Goal: Information Seeking & Learning: Learn about a topic

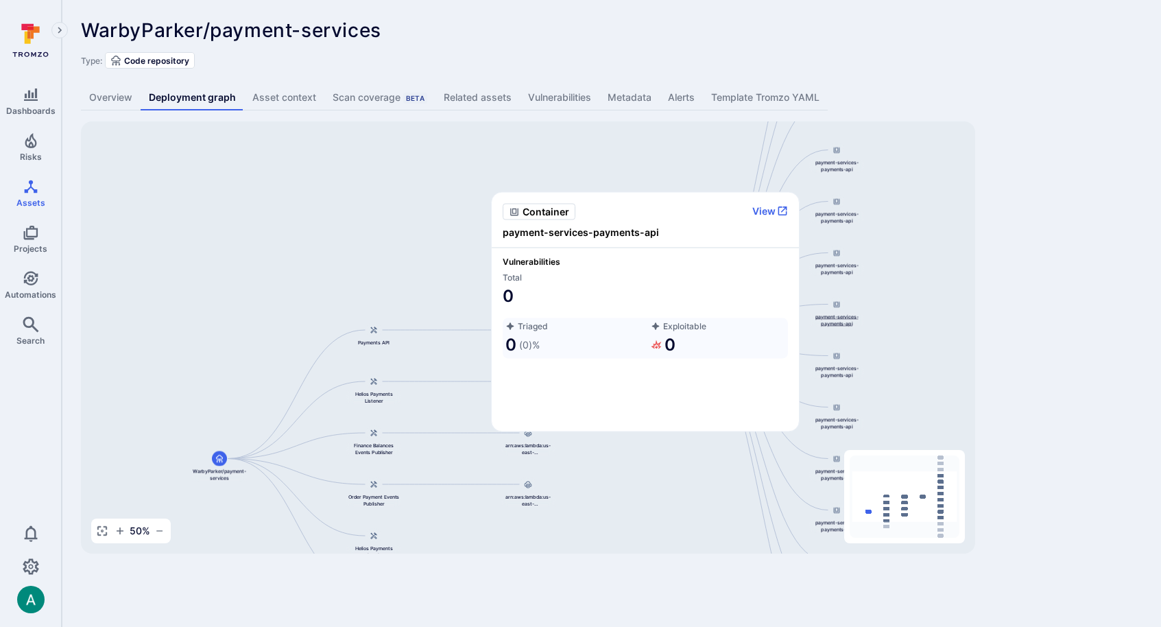
click at [837, 318] on span "payment-services-payments-api" at bounding box center [836, 320] width 55 height 14
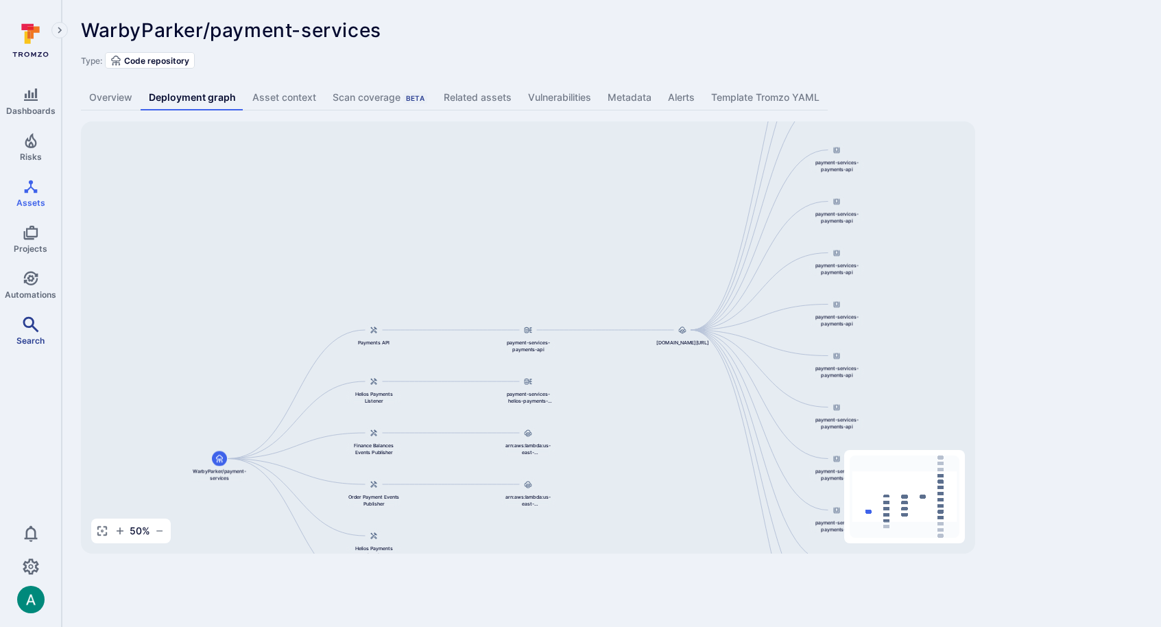
click at [31, 324] on icon "Search" at bounding box center [31, 324] width 16 height 16
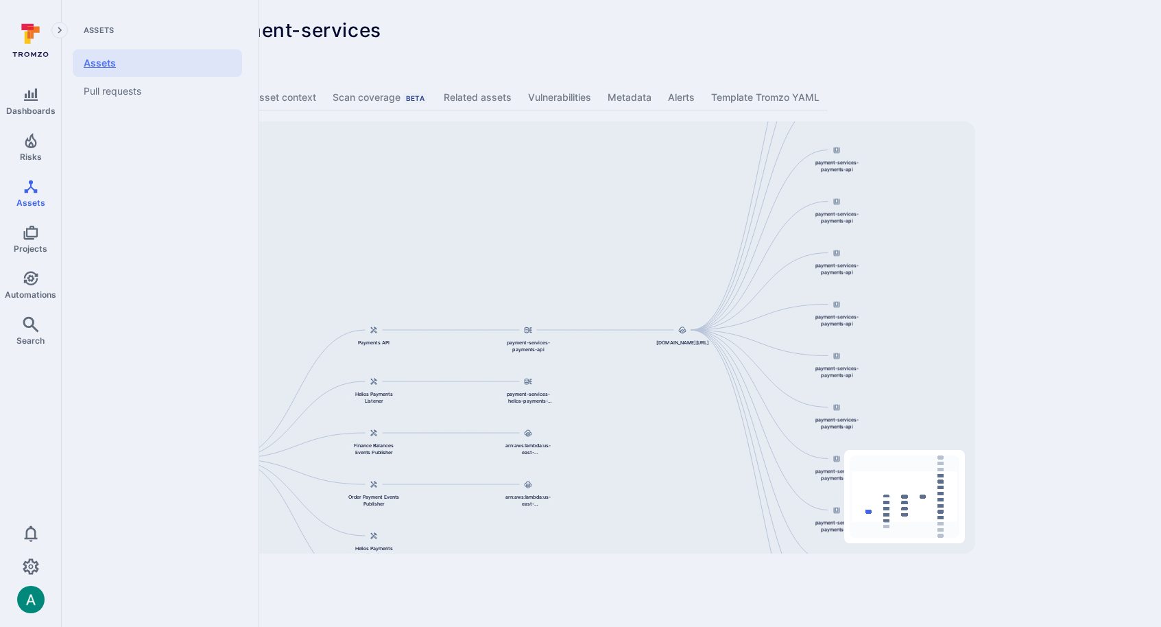
click at [120, 64] on link "Assets" at bounding box center [157, 62] width 169 height 27
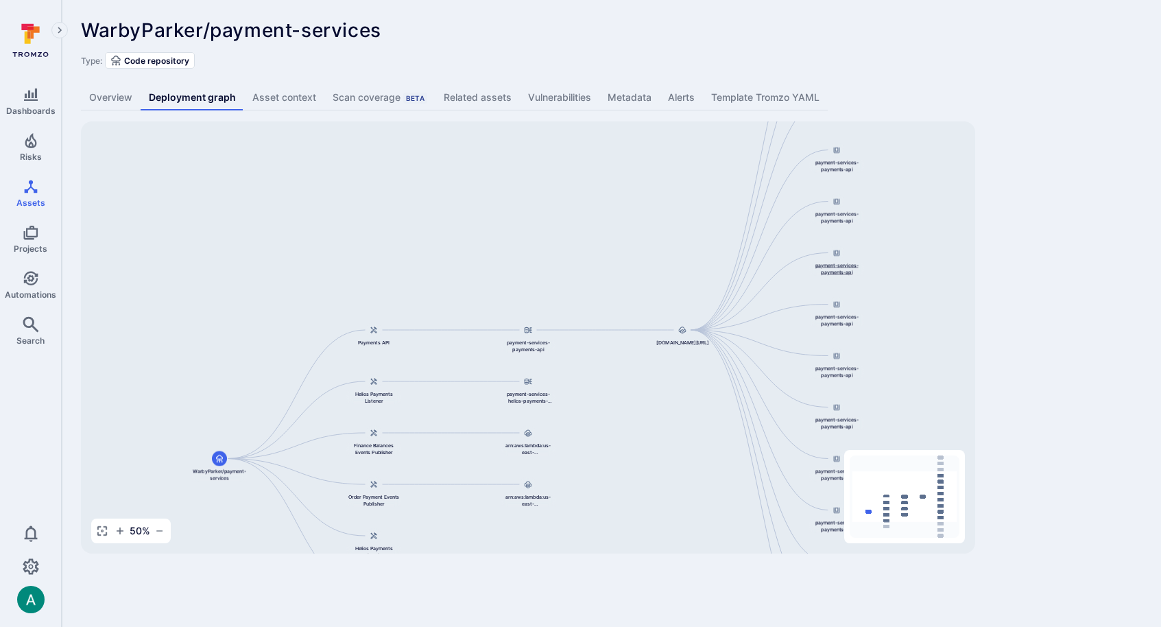
click at [828, 266] on span "payment-services-payments-api" at bounding box center [836, 269] width 55 height 14
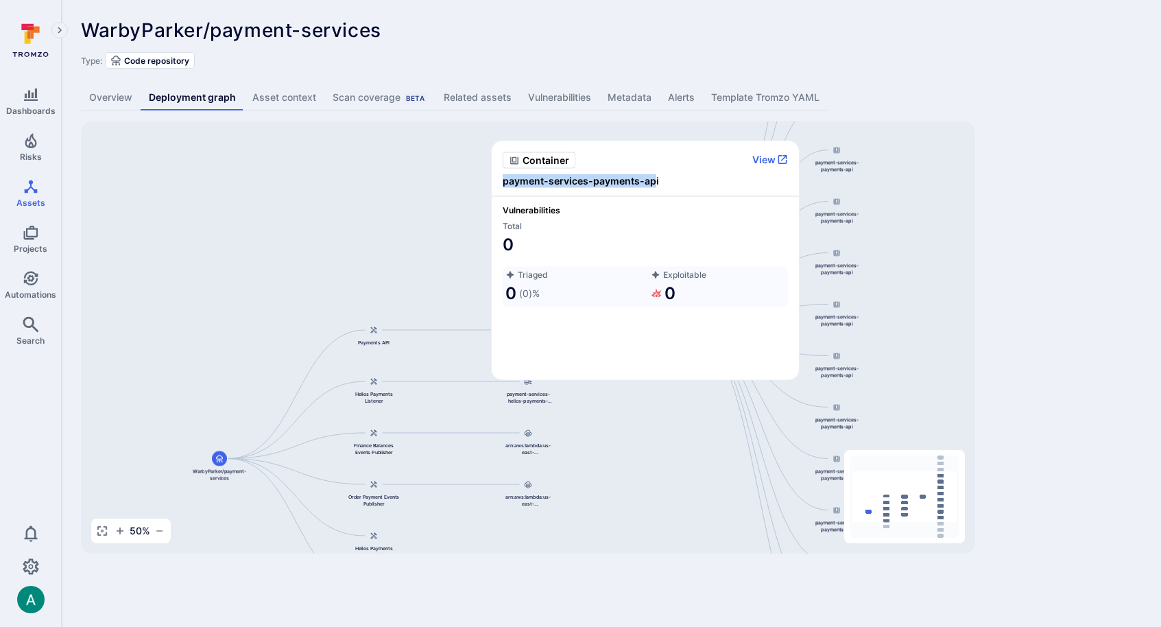
drag, startPoint x: 654, startPoint y: 180, endPoint x: 493, endPoint y: 173, distance: 160.6
click at [493, 173] on div "Container View payment-services-payments-api" at bounding box center [645, 169] width 307 height 56
copy span "payment-services-payments-ap"
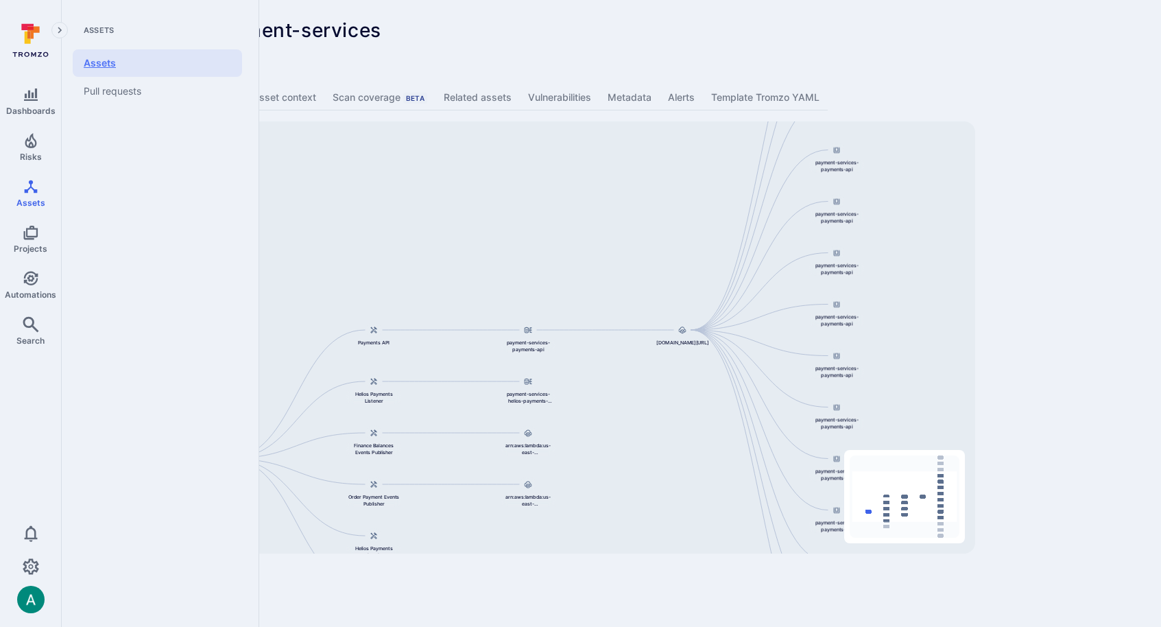
click at [119, 68] on link "Assets" at bounding box center [157, 62] width 169 height 27
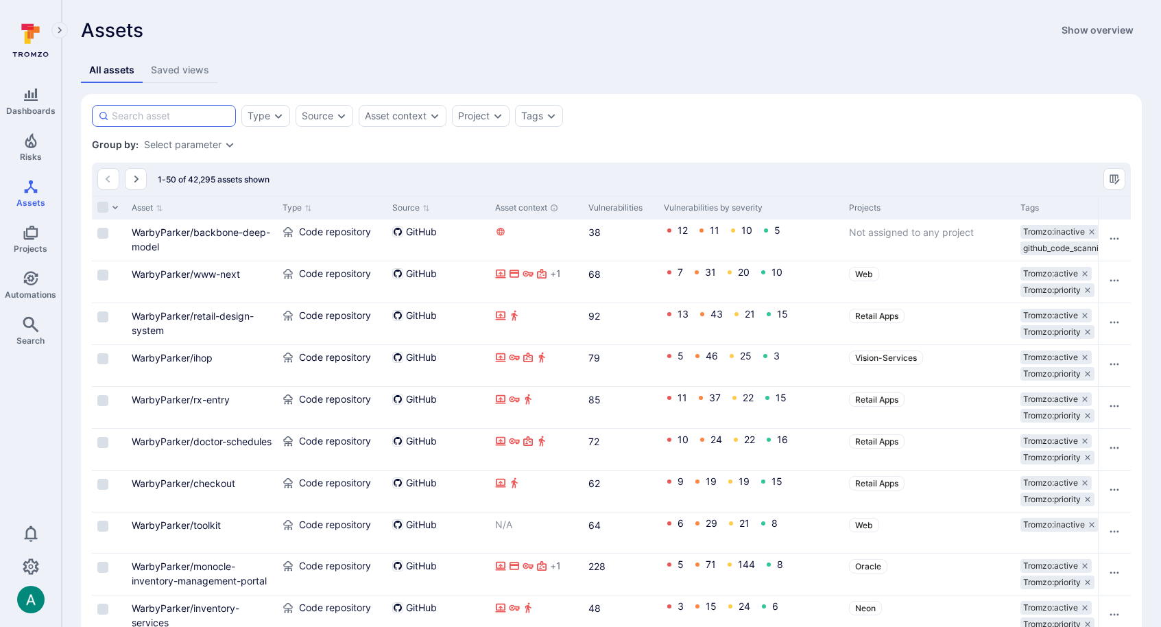
click at [191, 116] on input at bounding box center [171, 116] width 118 height 14
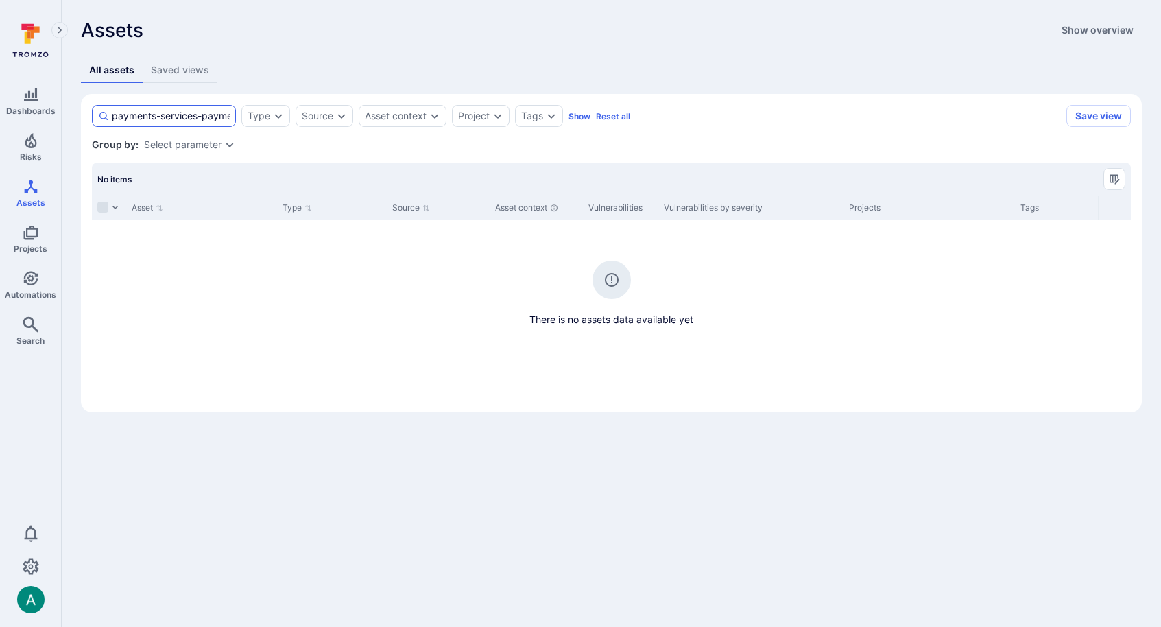
click at [152, 113] on input "payments-services-payment" at bounding box center [171, 116] width 118 height 14
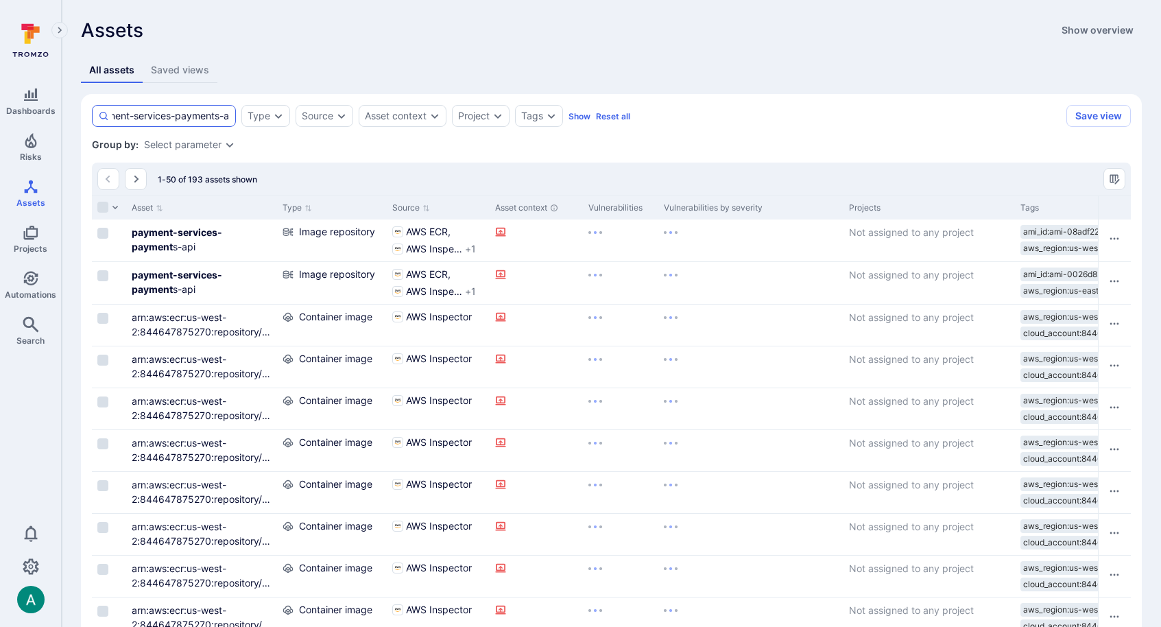
type input "payment-services-payments-api"
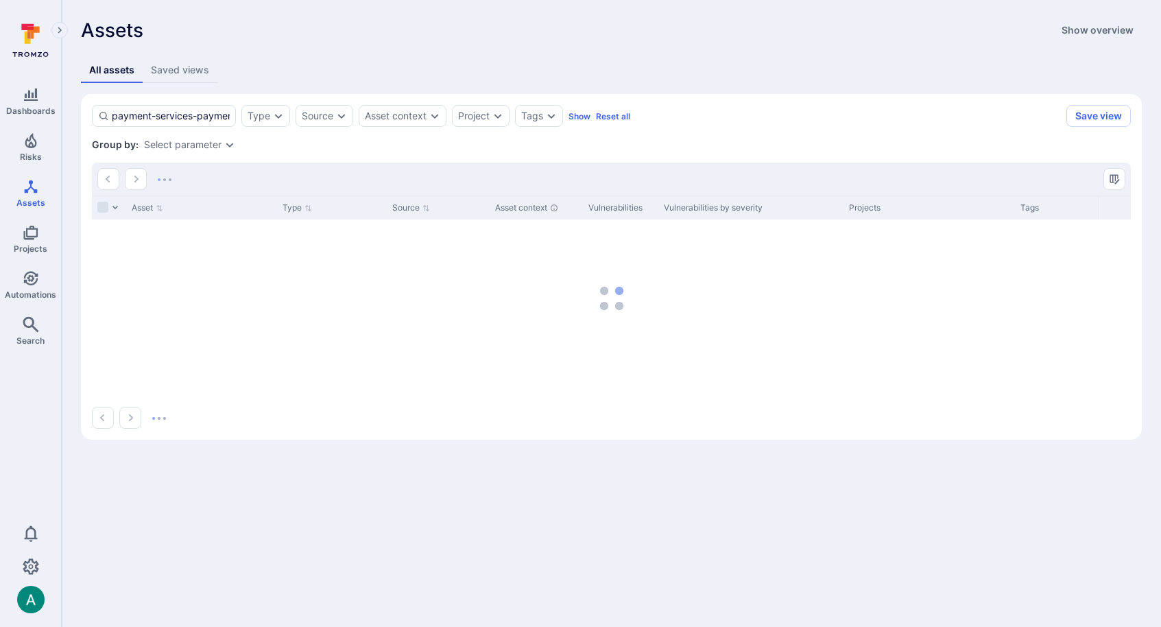
click at [524, 84] on div "All assets Saved views payment-services-payments-api Type Source Asset context …" at bounding box center [611, 249] width 1061 height 382
click at [263, 118] on div "Type" at bounding box center [259, 115] width 23 height 11
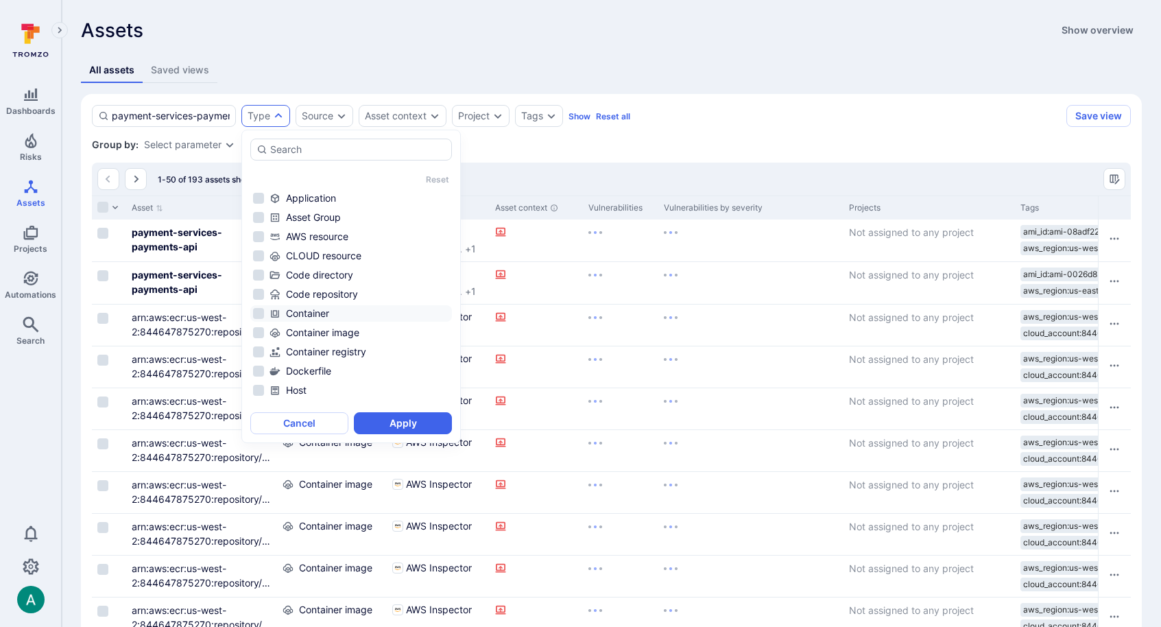
click at [285, 312] on div "Container" at bounding box center [360, 314] width 180 height 14
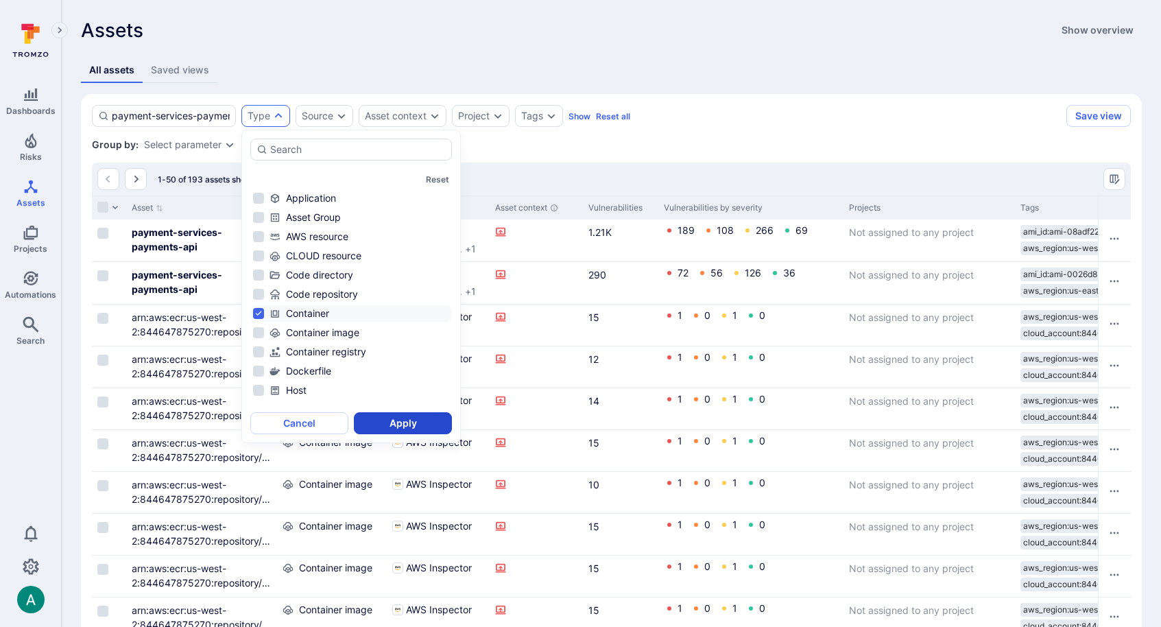
click at [390, 422] on button "Apply" at bounding box center [403, 423] width 98 height 22
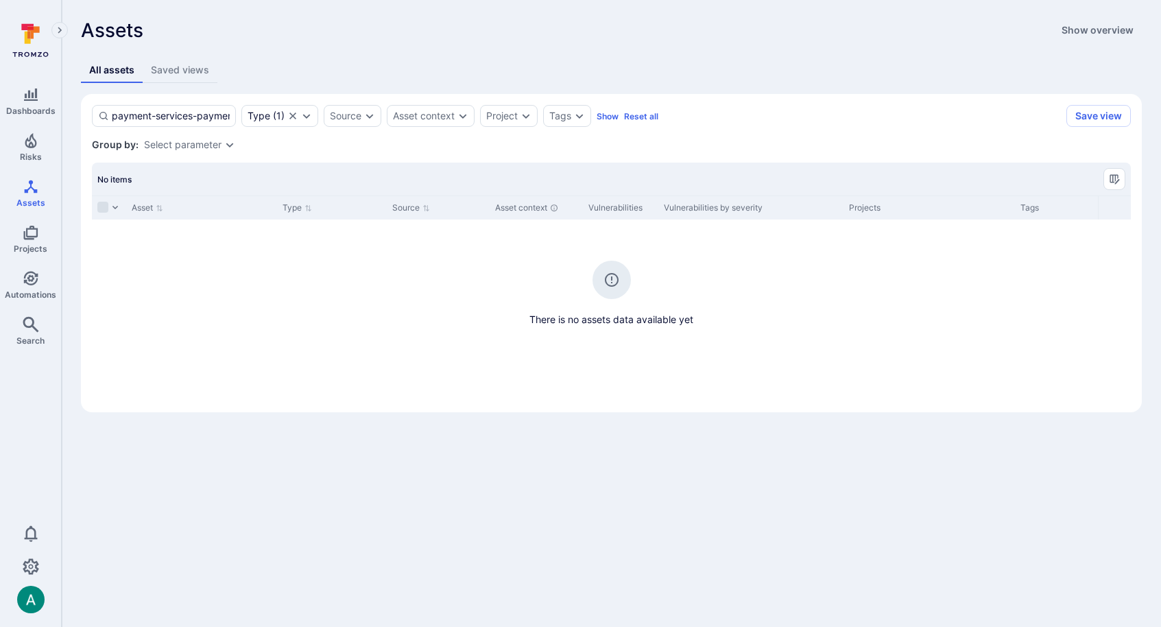
click at [757, 101] on section "payment-services-payments-api Type ( 1 ) Source Asset context Project Tags Show…" at bounding box center [611, 253] width 1061 height 318
click at [310, 118] on icon "Expand dropdown" at bounding box center [306, 115] width 11 height 11
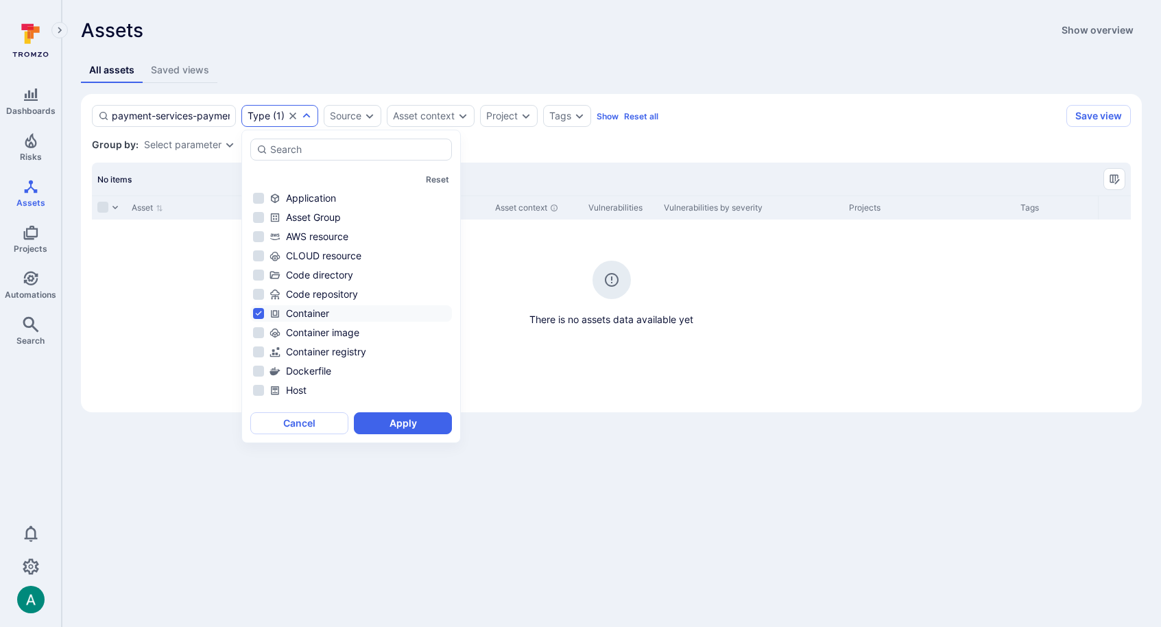
click at [257, 312] on li "Container" at bounding box center [351, 313] width 202 height 16
click at [740, 121] on div "payment-services-payments-api Type ( 1 ) Source Asset context Project Tags Show…" at bounding box center [611, 116] width 1039 height 22
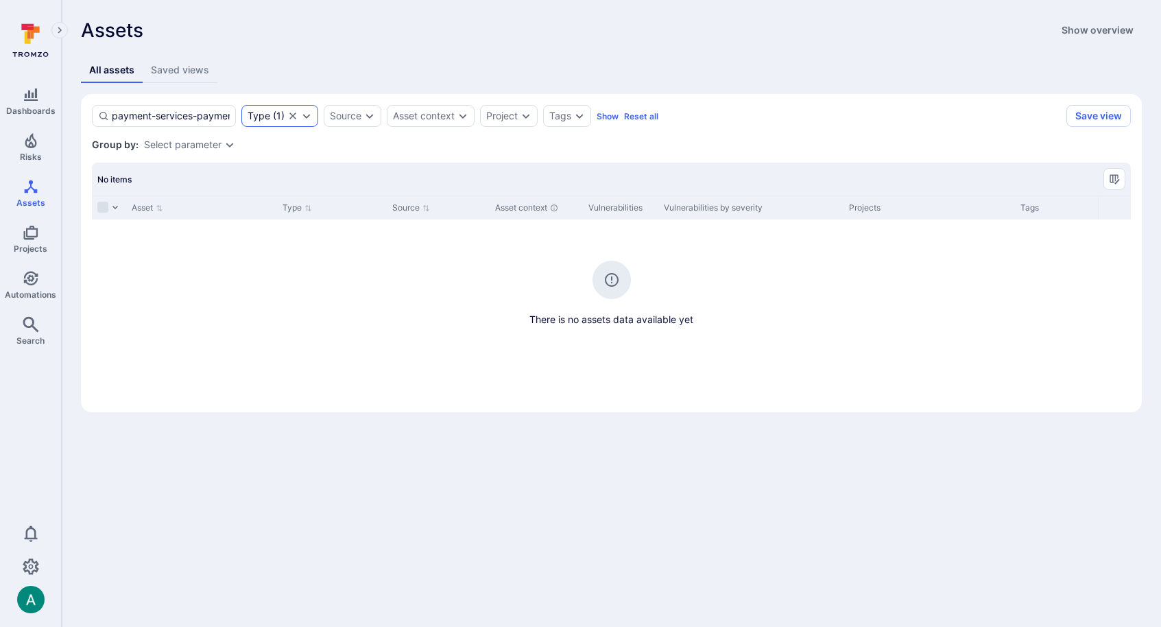
click at [307, 117] on icon "Expand dropdown" at bounding box center [307, 116] width 8 height 5
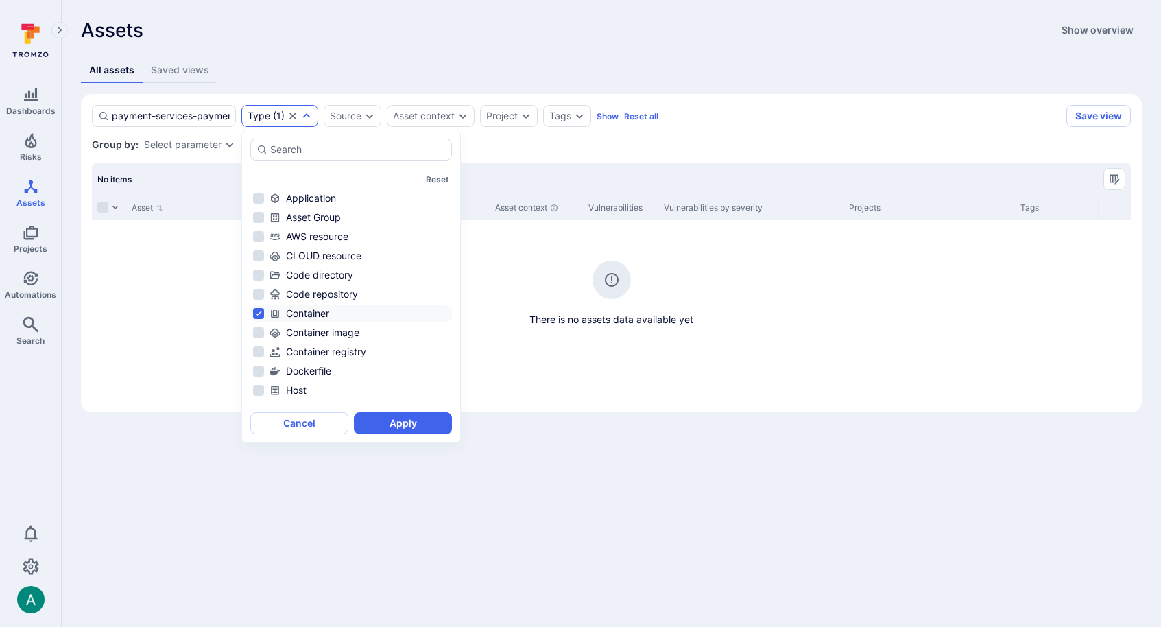
click at [260, 309] on li "Container" at bounding box center [351, 313] width 202 height 16
click at [410, 420] on button "Apply" at bounding box center [403, 423] width 98 height 22
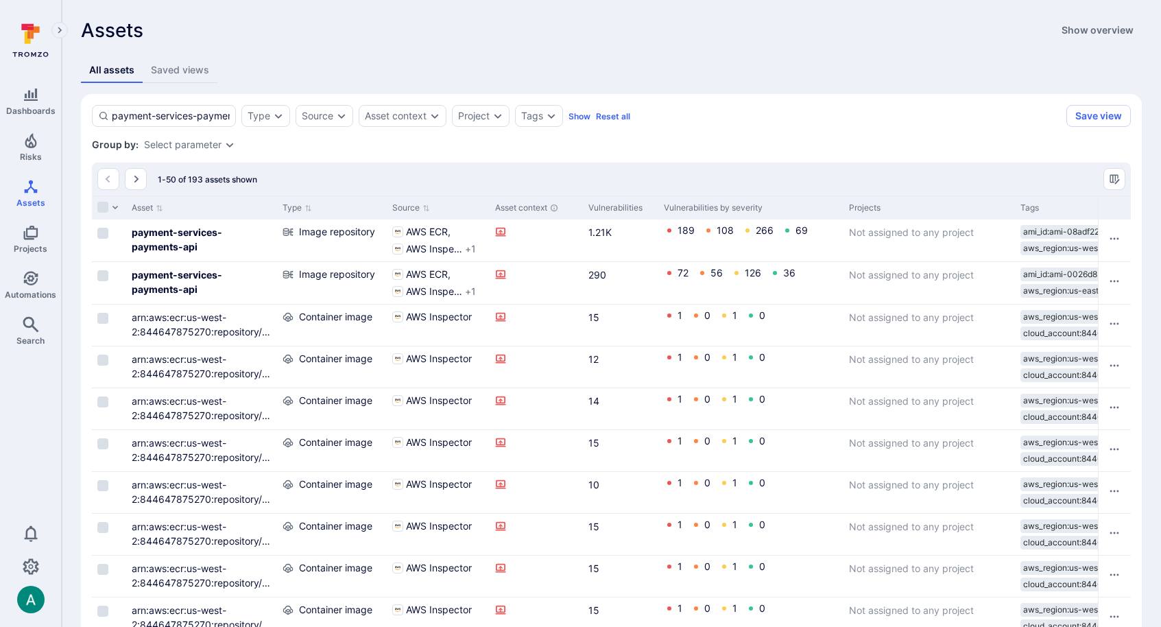
click at [217, 139] on div "Select parameter" at bounding box center [182, 144] width 77 height 11
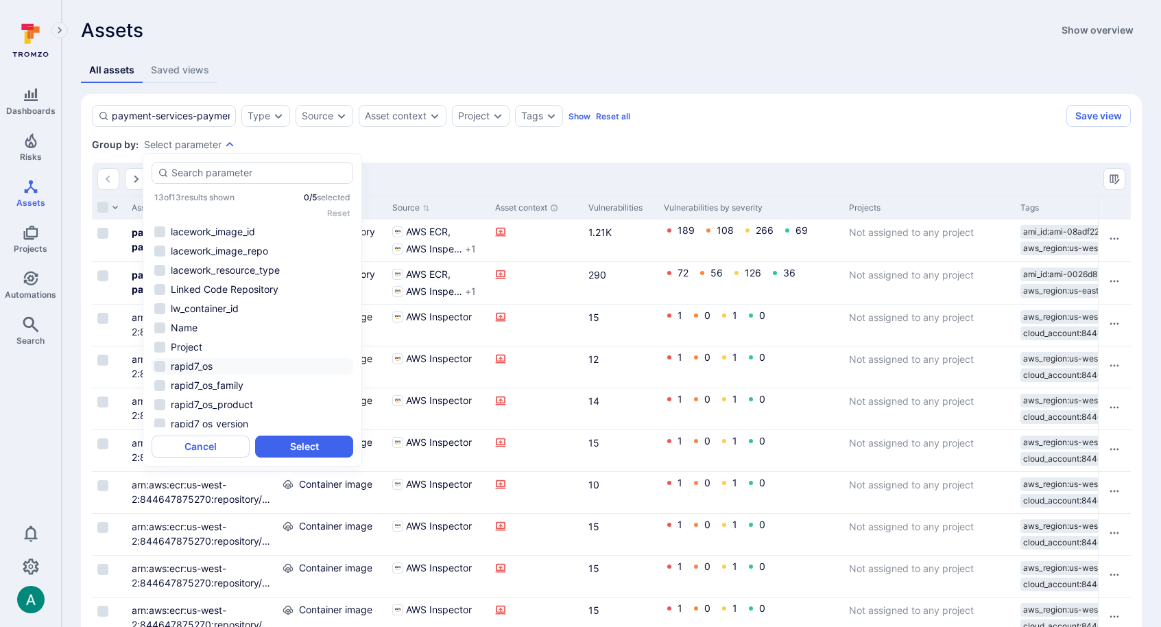
scroll to position [43, 0]
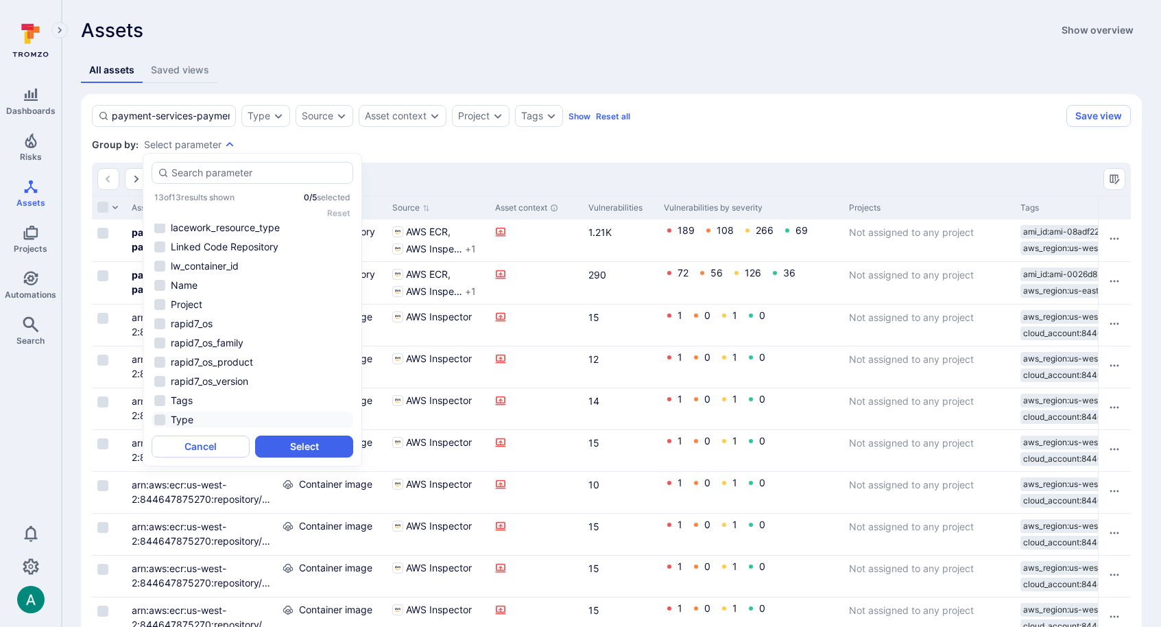
click at [187, 416] on li "Type" at bounding box center [253, 419] width 202 height 16
click at [308, 446] on button "Select" at bounding box center [304, 446] width 98 height 22
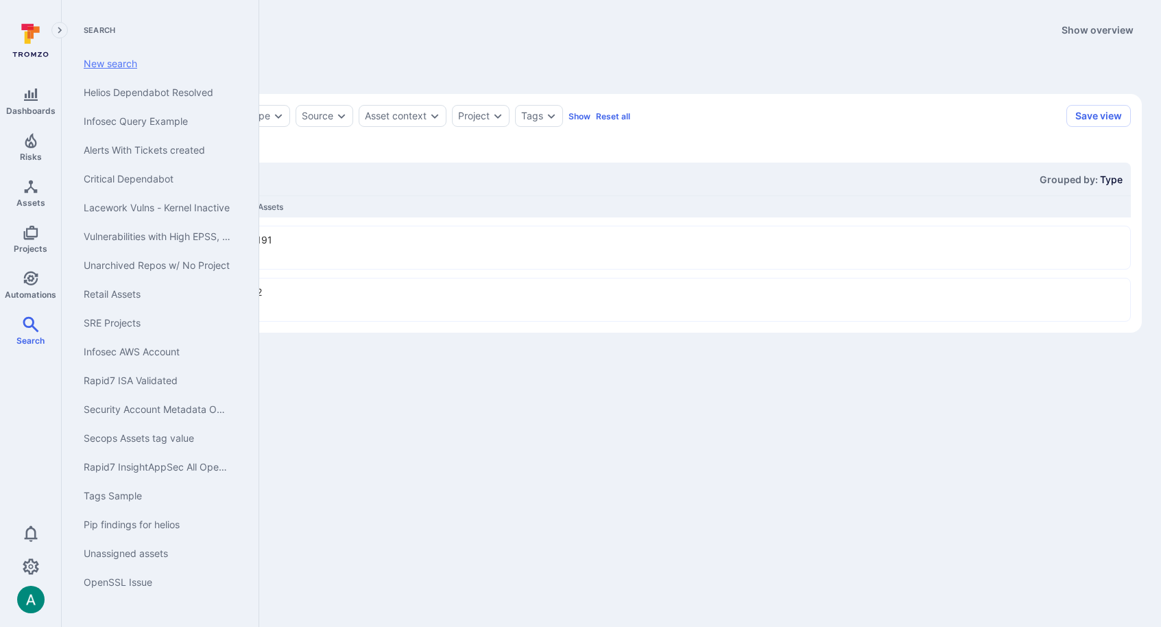
click at [145, 63] on link "New search" at bounding box center [157, 63] width 169 height 29
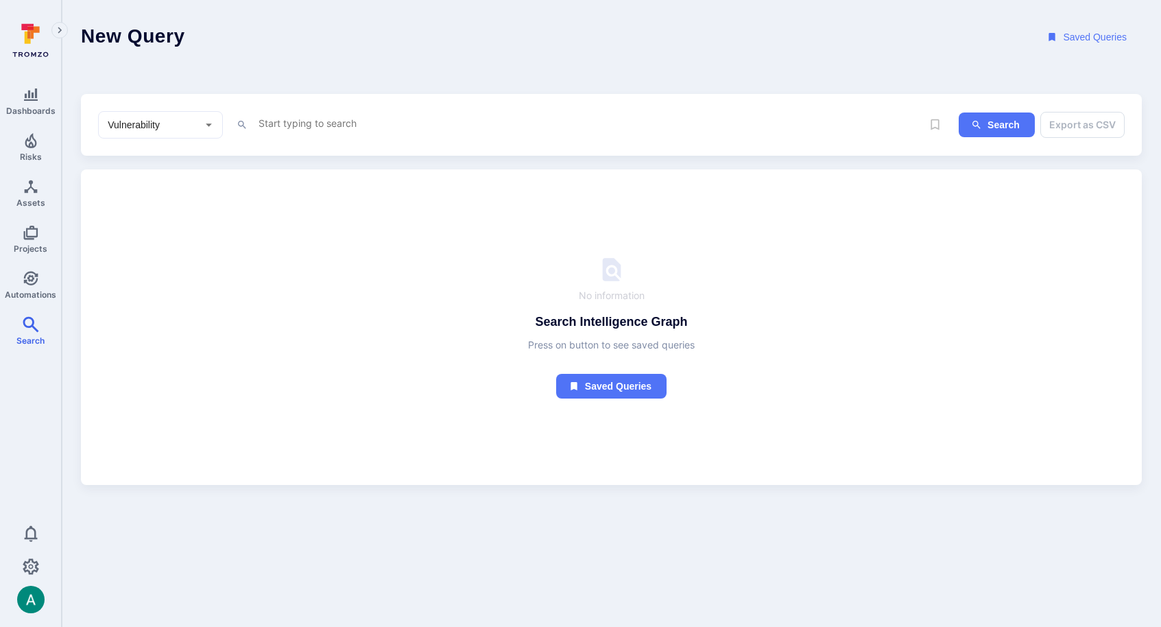
click at [198, 123] on div "Vulnerability ​" at bounding box center [160, 124] width 125 height 27
click at [171, 226] on li "Asset" at bounding box center [160, 223] width 123 height 23
type input "Asset"
click at [277, 116] on textarea "Intelligence Graph search area" at bounding box center [588, 123] width 662 height 17
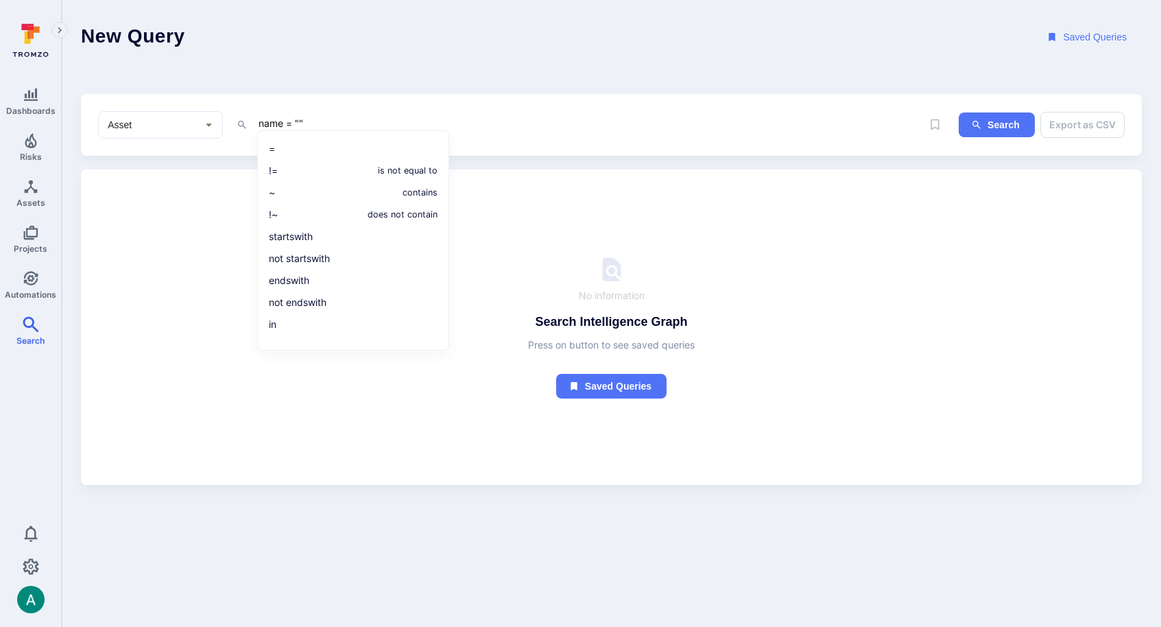
paste textarea "https://warbyparker.tromzo.com/assets/?q=payment-services-payments-api&typeSear…"
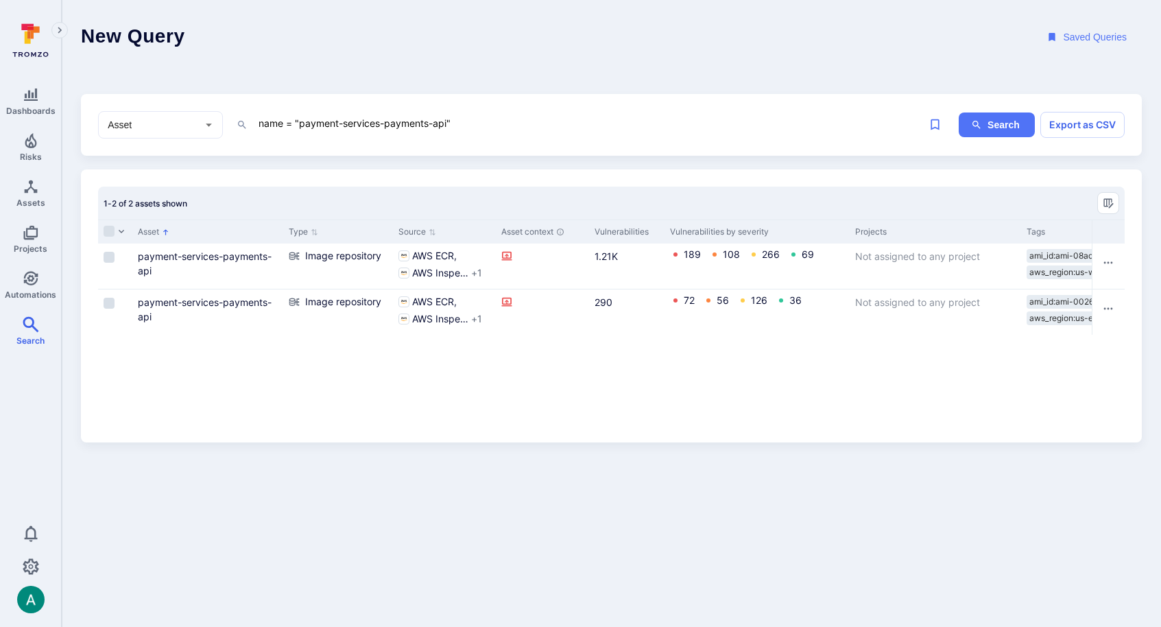
click at [291, 130] on textarea "name = "payment-services-payments-api"" at bounding box center [588, 123] width 662 height 17
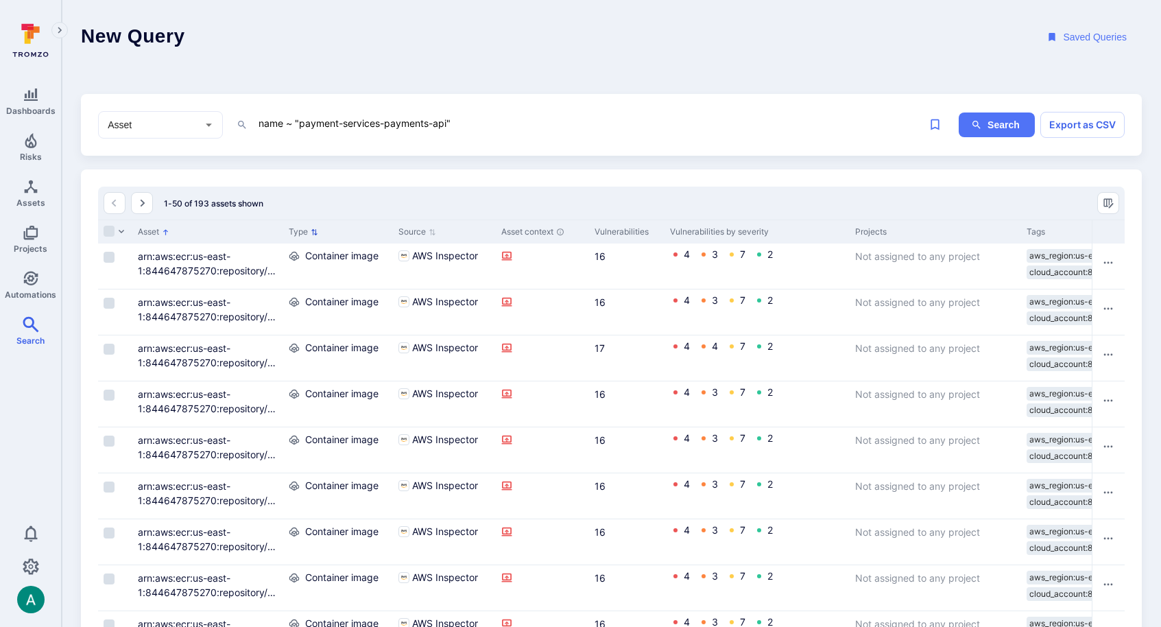
type textarea "name ~ "payment-services-payments-api""
click at [313, 229] on icon "Sort by Type" at bounding box center [314, 232] width 6 height 6
click at [314, 230] on icon "Sorted by: Alphabetically (A-Z)" at bounding box center [314, 231] width 5 height 5
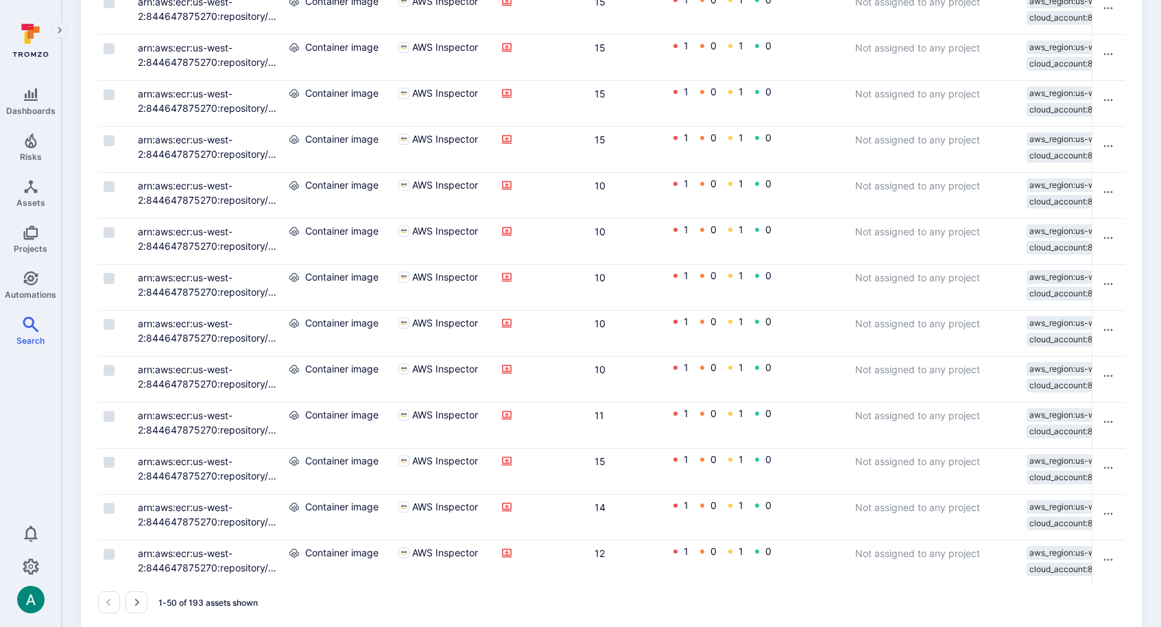
scroll to position [1977, 0]
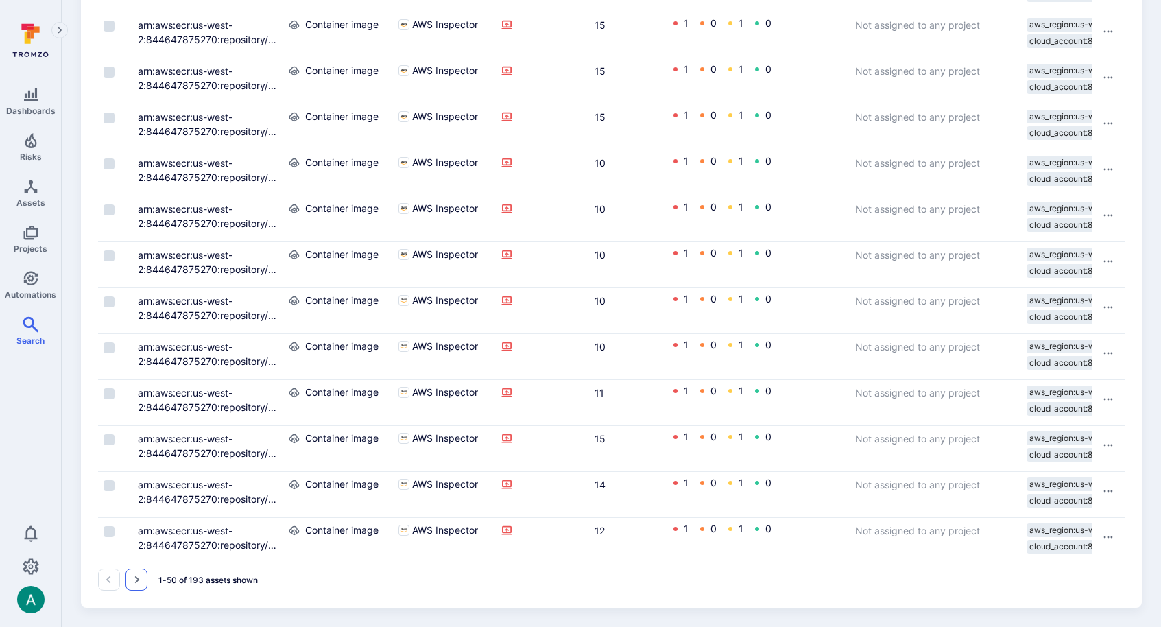
click at [139, 584] on icon "Go to the next page" at bounding box center [136, 579] width 11 height 11
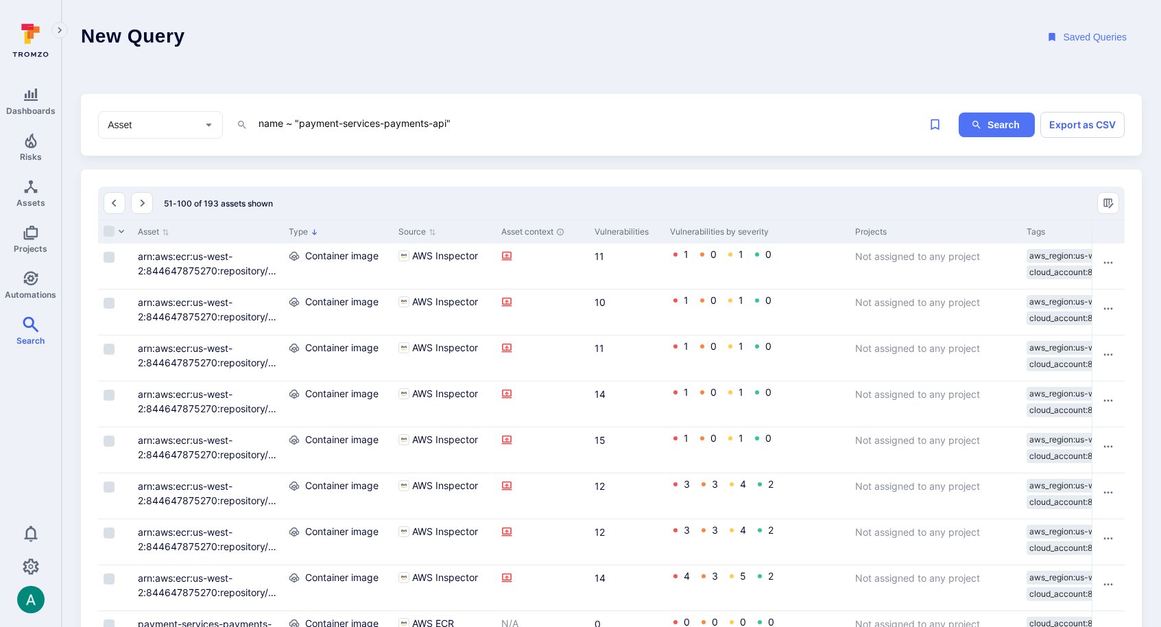
scroll to position [1977, 0]
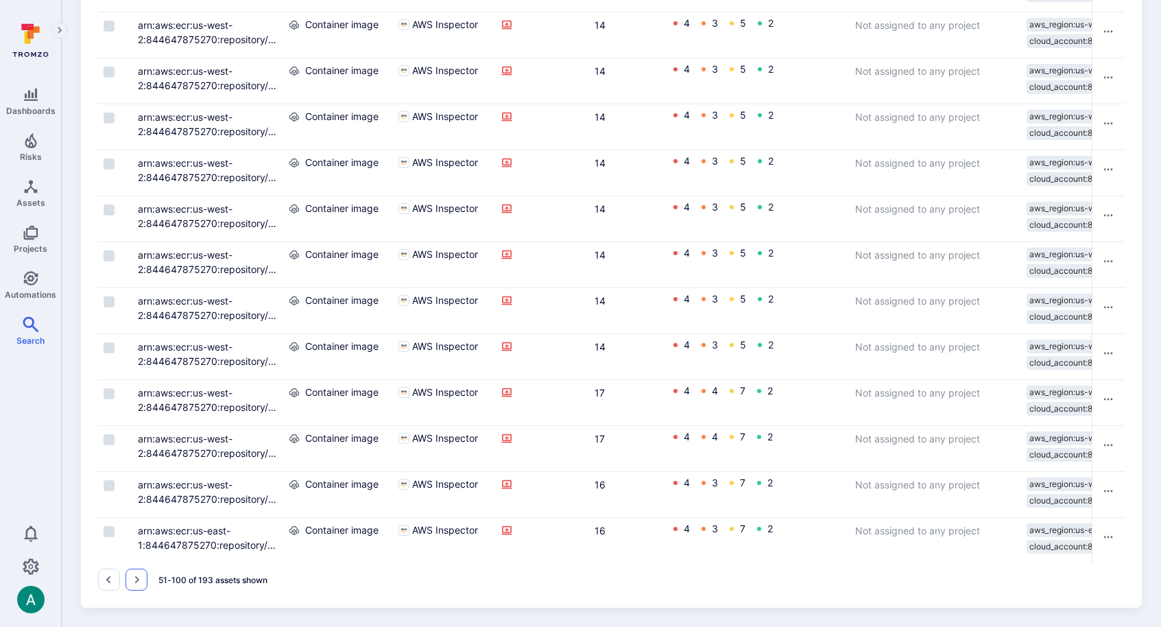
click at [136, 582] on icon "Go to the next page" at bounding box center [137, 580] width 5 height 8
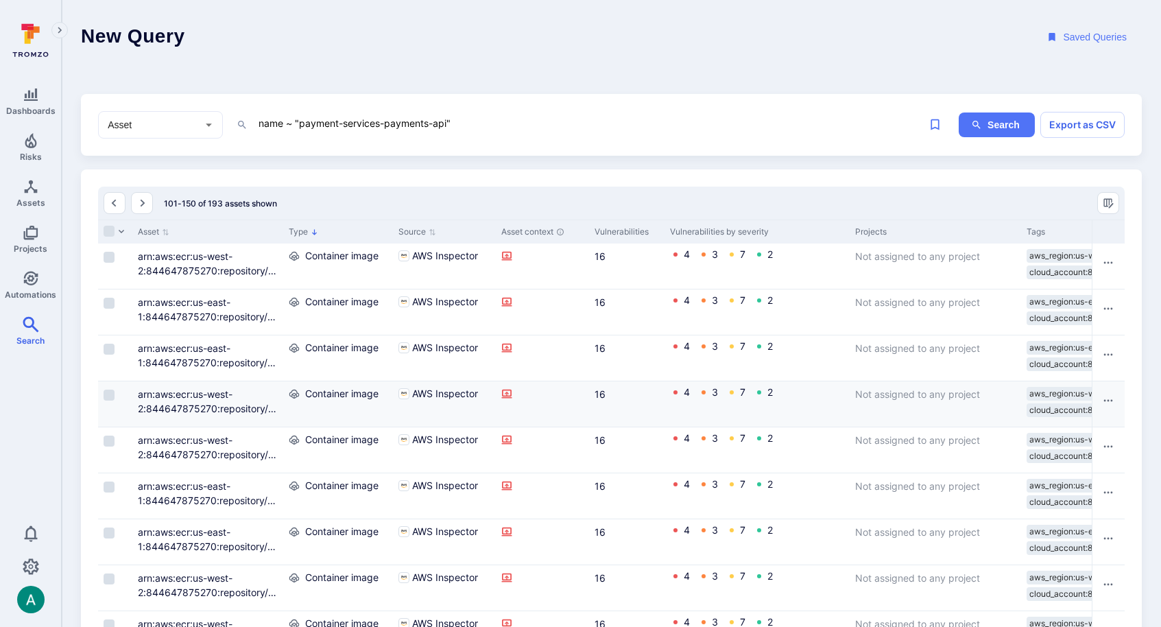
click at [206, 402] on div "arn:aws:ecr:us-west-2:844647875270:repository/payment-services-payments-api/sha…" at bounding box center [208, 401] width 140 height 29
click at [206, 388] on link "arn:aws:ecr:us-west-2:844647875270:repository/payment-services-payments-api/sha…" at bounding box center [208, 437] width 140 height 98
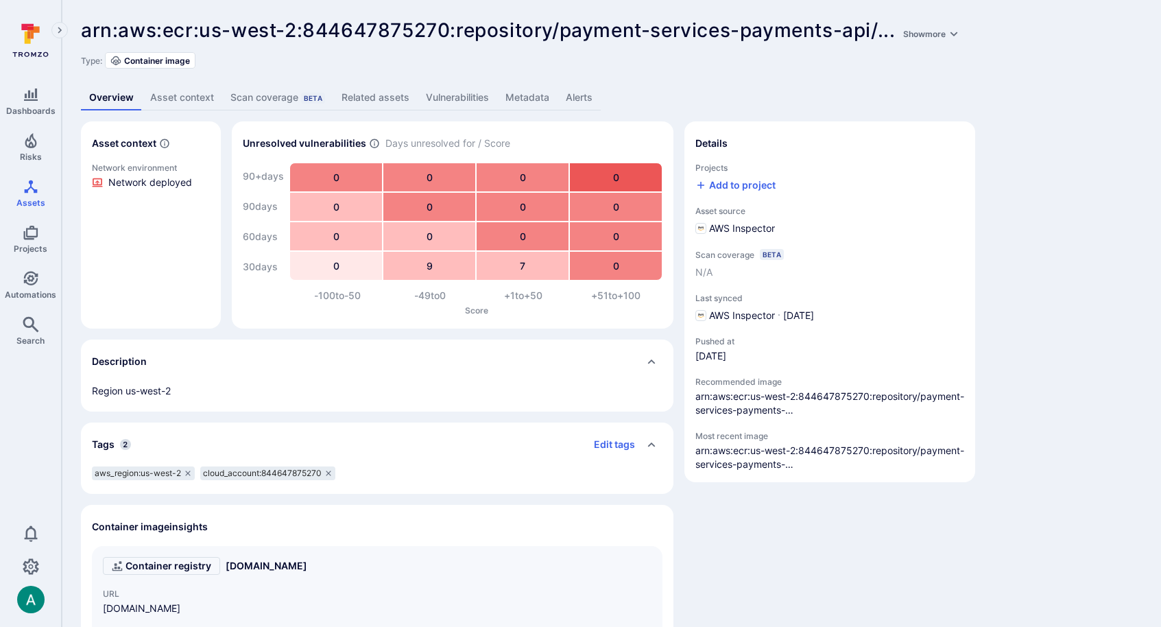
click at [387, 96] on link "Related assets" at bounding box center [375, 97] width 84 height 25
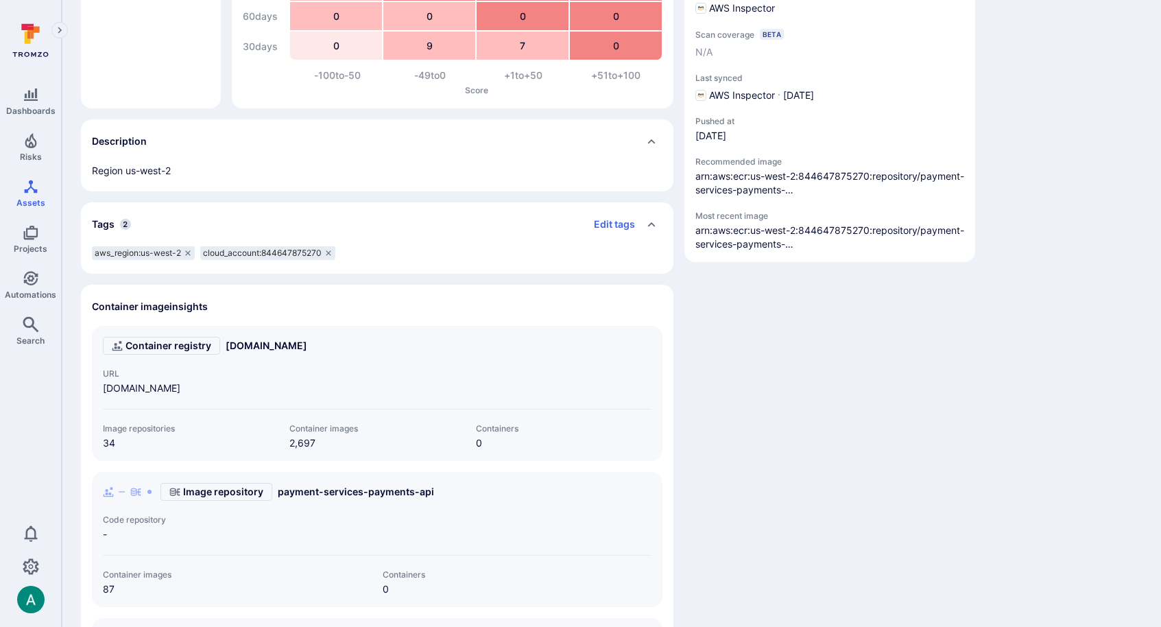
scroll to position [484, 0]
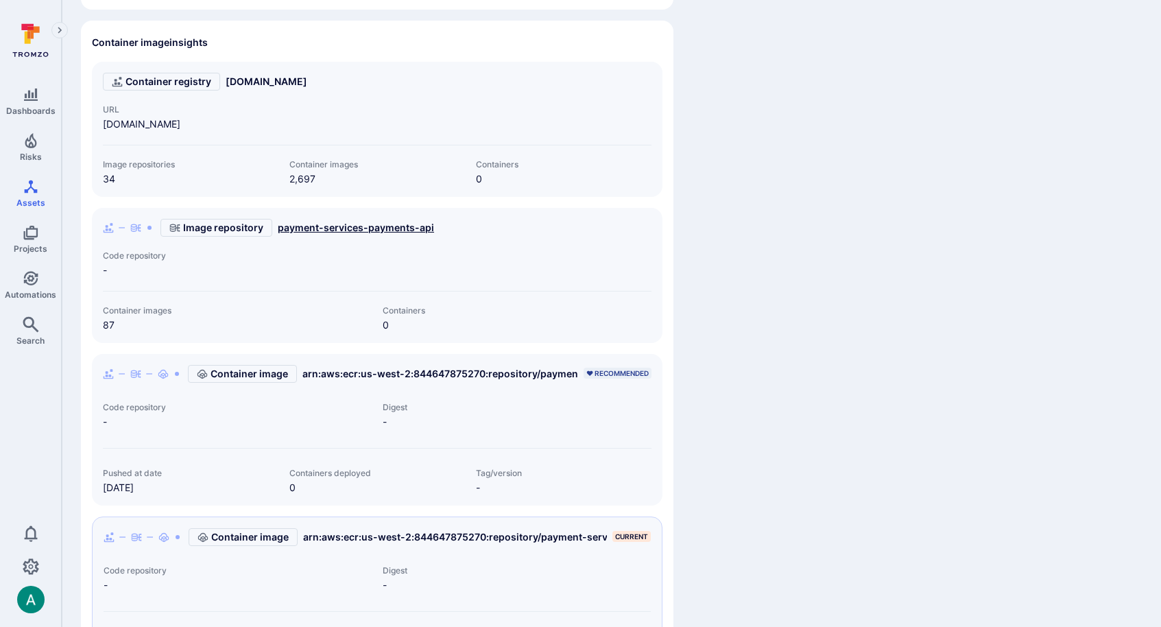
click at [330, 224] on link "payment-services-payments-api" at bounding box center [356, 228] width 156 height 14
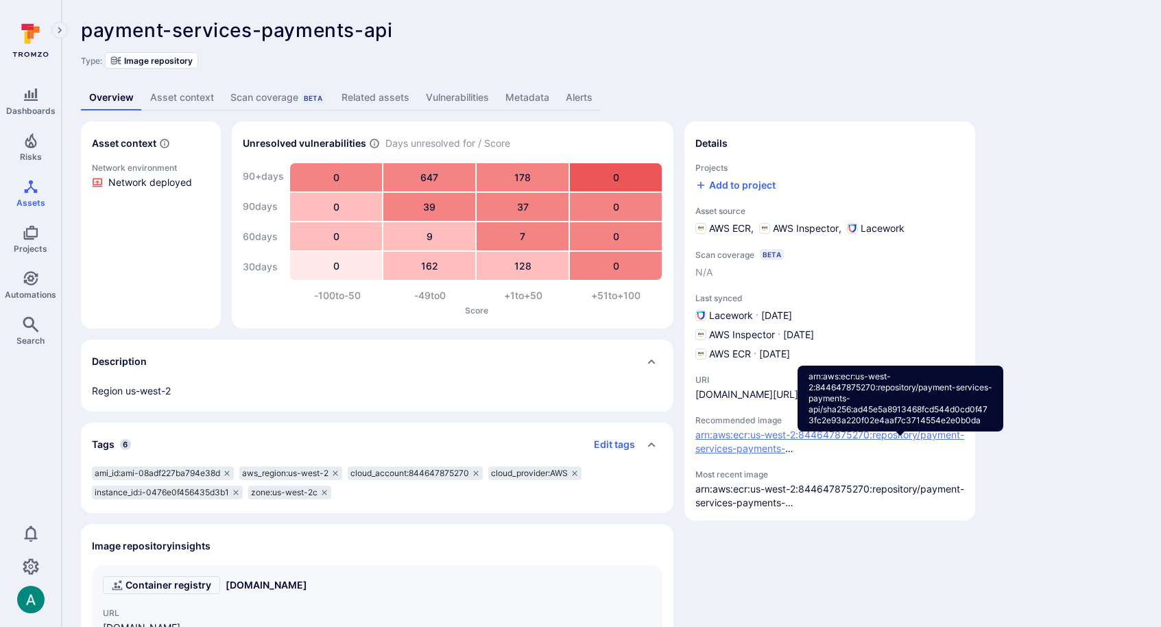
click at [752, 458] on link "arn:aws:ecr:us-west-2:844647875270:repository/payment-services-payments-api/sha…" at bounding box center [902, 448] width 415 height 39
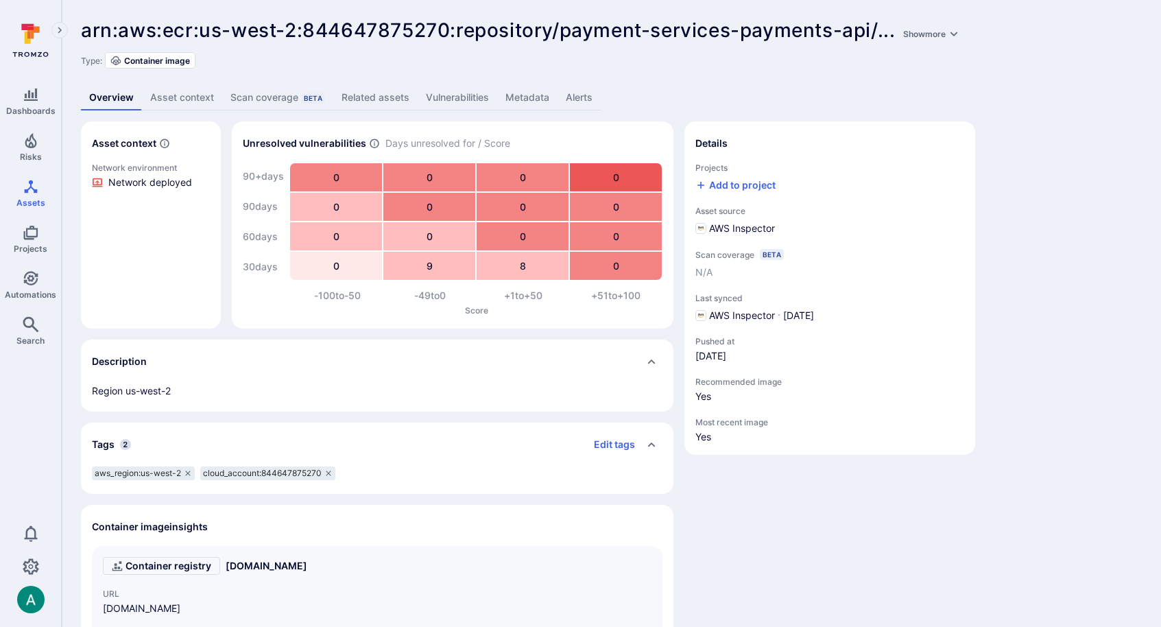
click at [368, 92] on link "Related assets" at bounding box center [375, 97] width 84 height 25
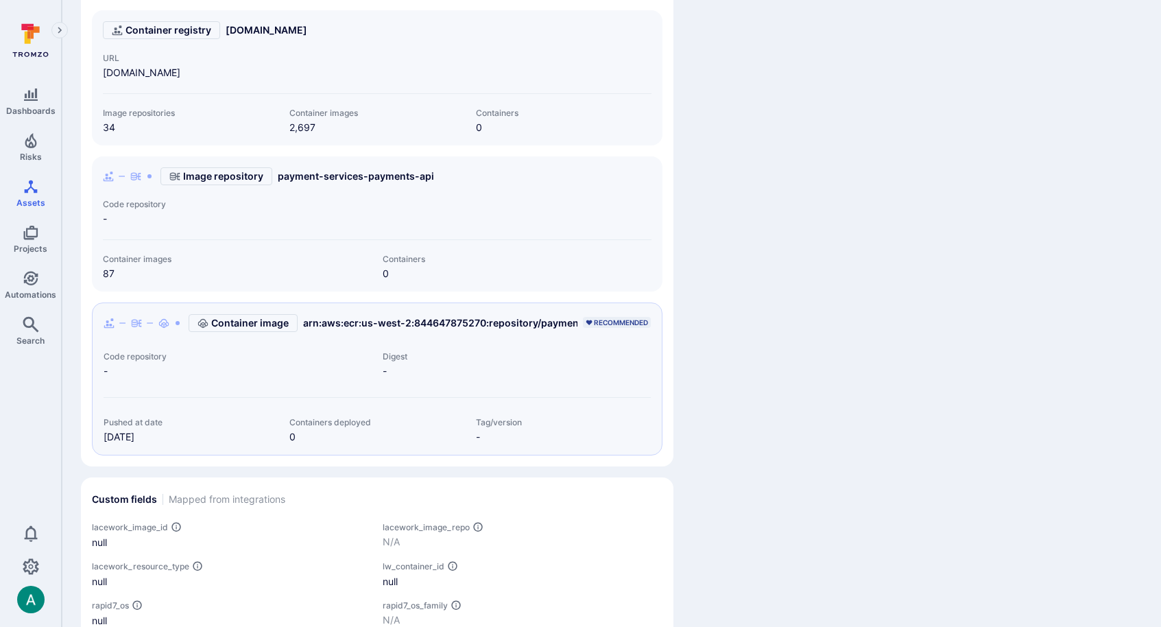
scroll to position [606, 0]
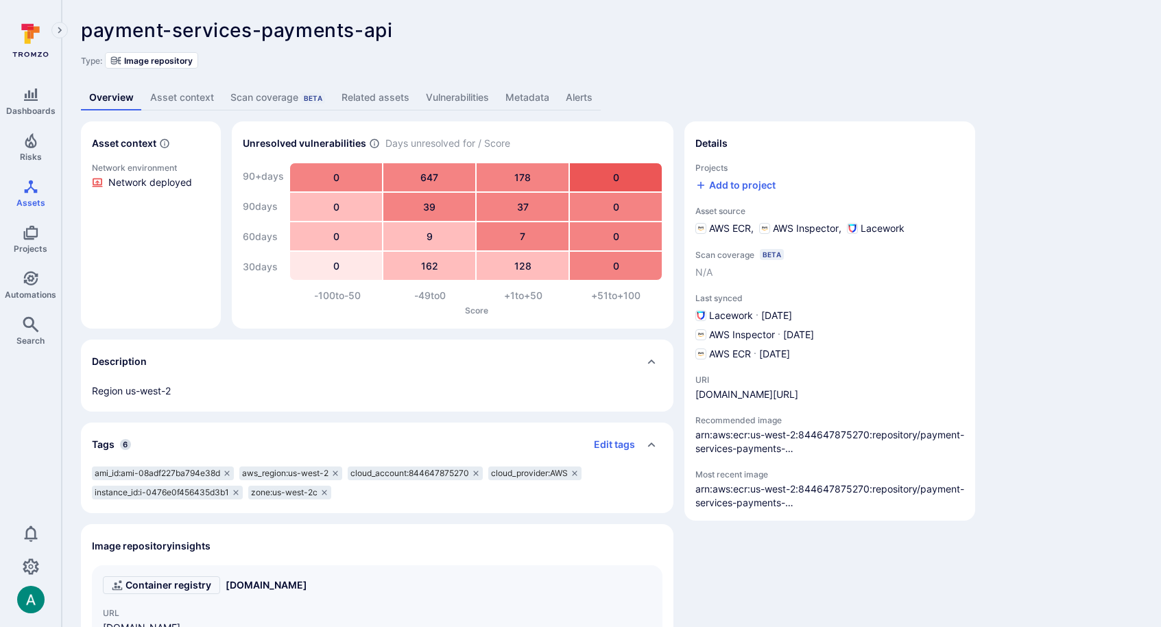
click at [750, 507] on div "arn:aws:ecr:us-west-2:844647875270:repository/payment-services-payments-api/sha…" at bounding box center [829, 495] width 269 height 27
click at [767, 501] on link "arn:aws:ecr:us-west-2:844647875270:repository/payment-services-payments-api/sha…" at bounding box center [902, 502] width 415 height 39
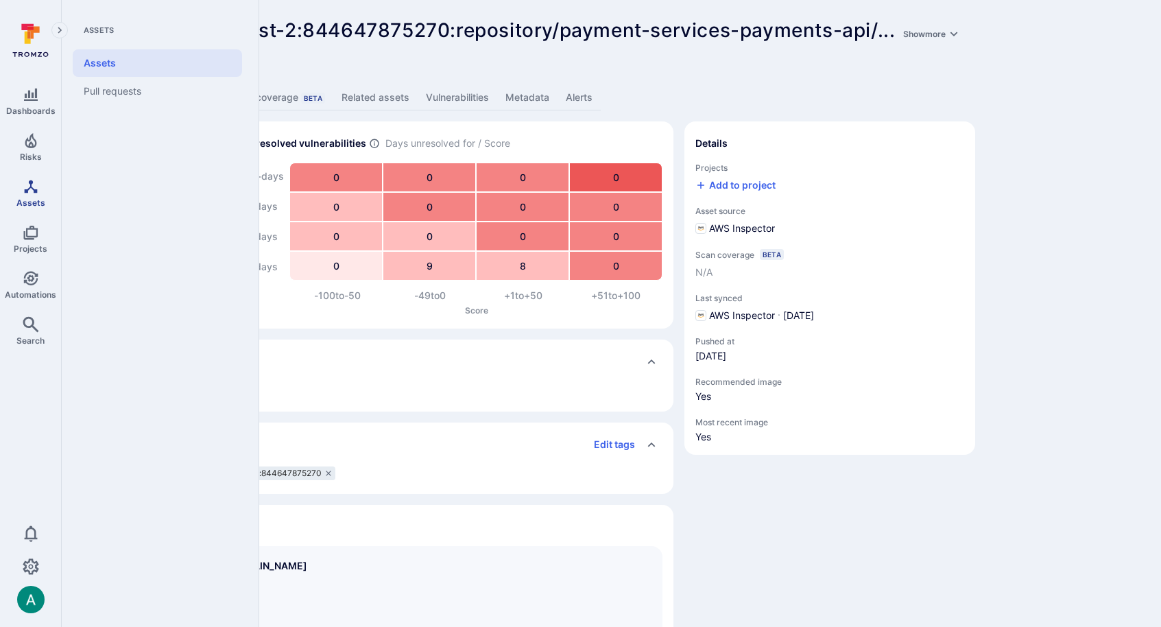
click at [29, 195] on link "Assets" at bounding box center [30, 193] width 61 height 40
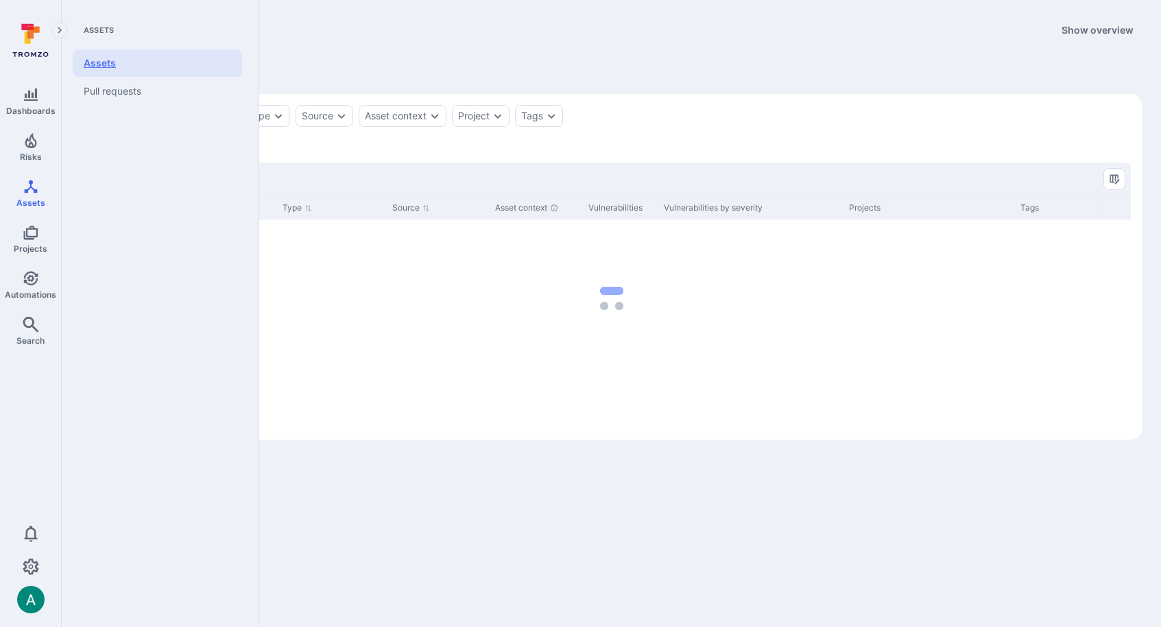
click at [112, 62] on link "Assets" at bounding box center [157, 62] width 169 height 27
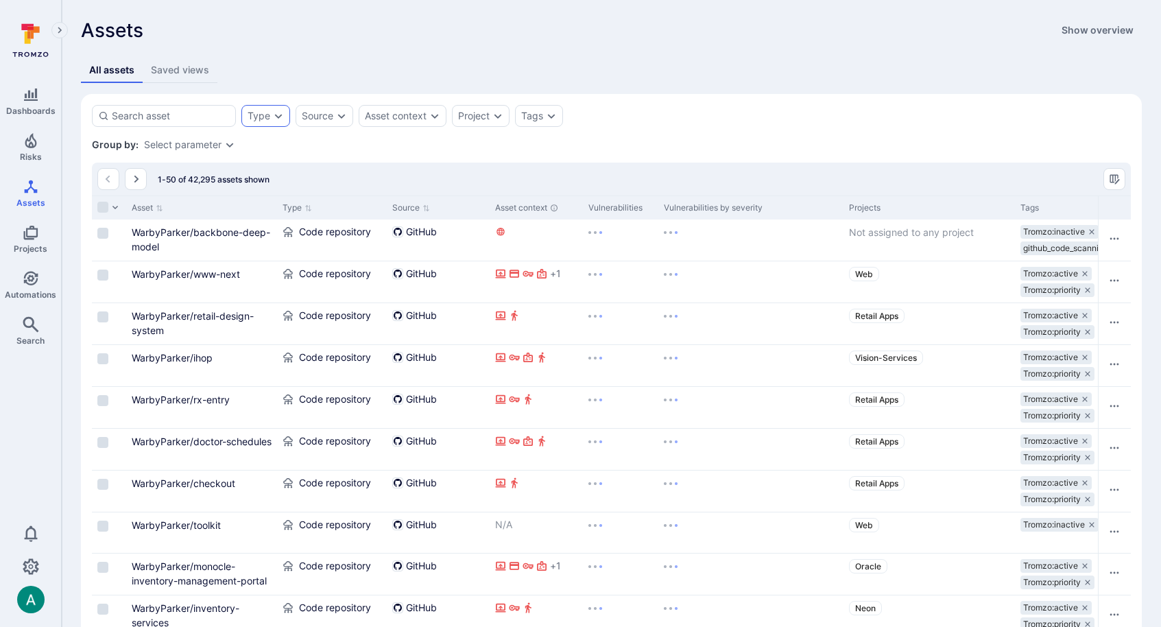
click at [268, 115] on div "Type" at bounding box center [259, 115] width 23 height 11
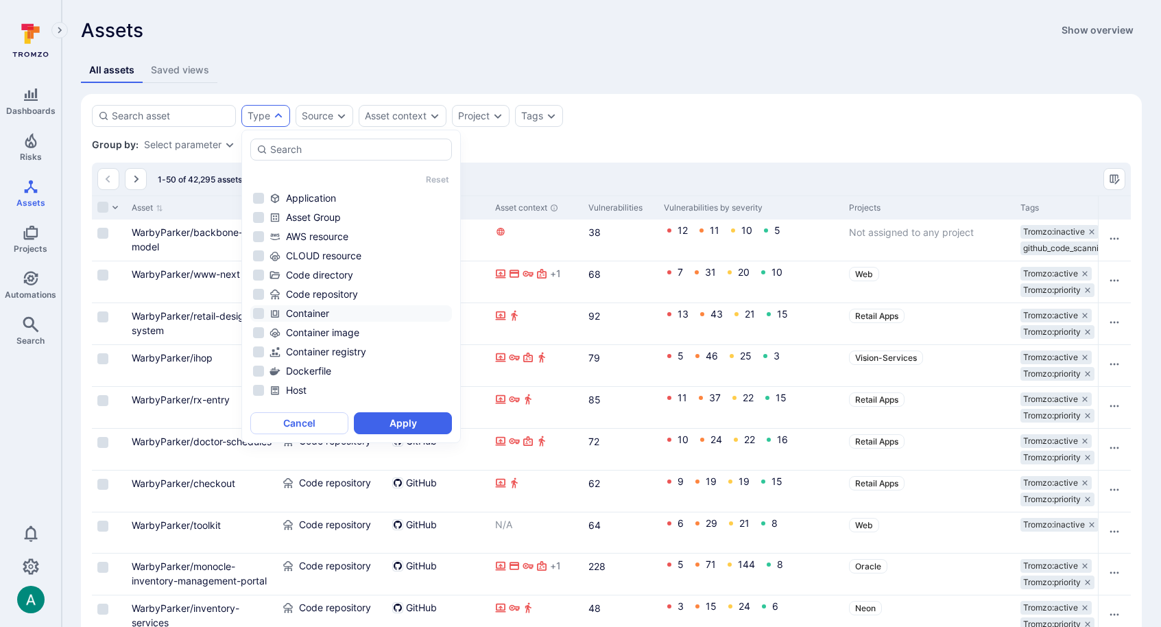
click at [282, 311] on div "Container" at bounding box center [360, 314] width 180 height 14
click at [377, 424] on button "Apply" at bounding box center [403, 423] width 98 height 22
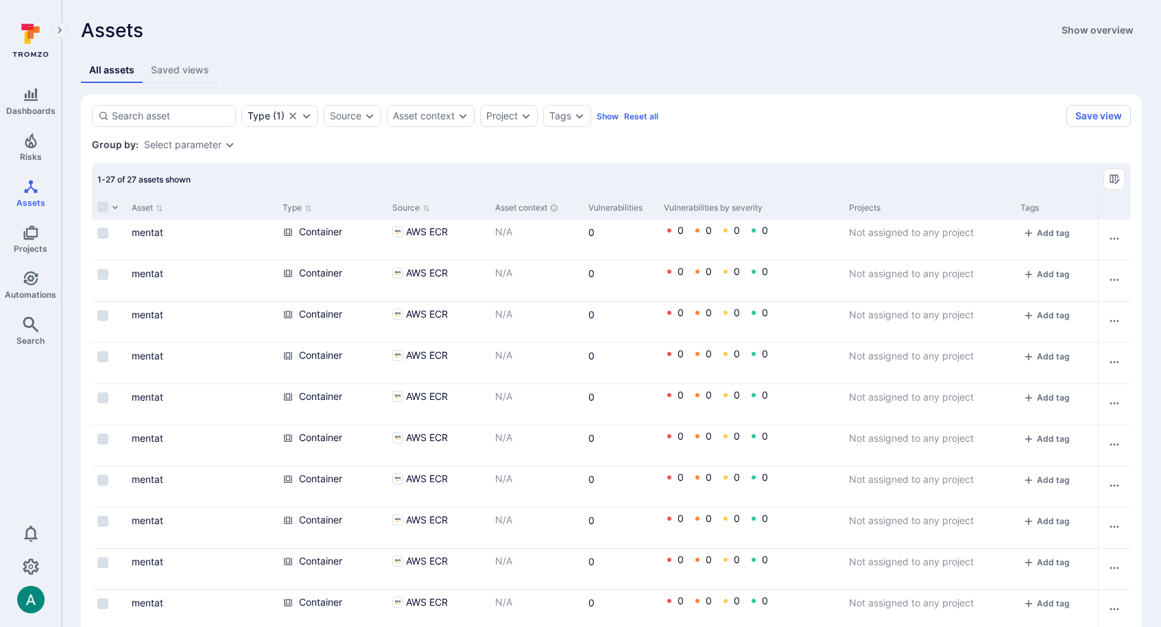
click at [846, 63] on div "All assets Saved views" at bounding box center [611, 70] width 1061 height 25
click at [310, 116] on icon "Expand dropdown" at bounding box center [306, 115] width 11 height 11
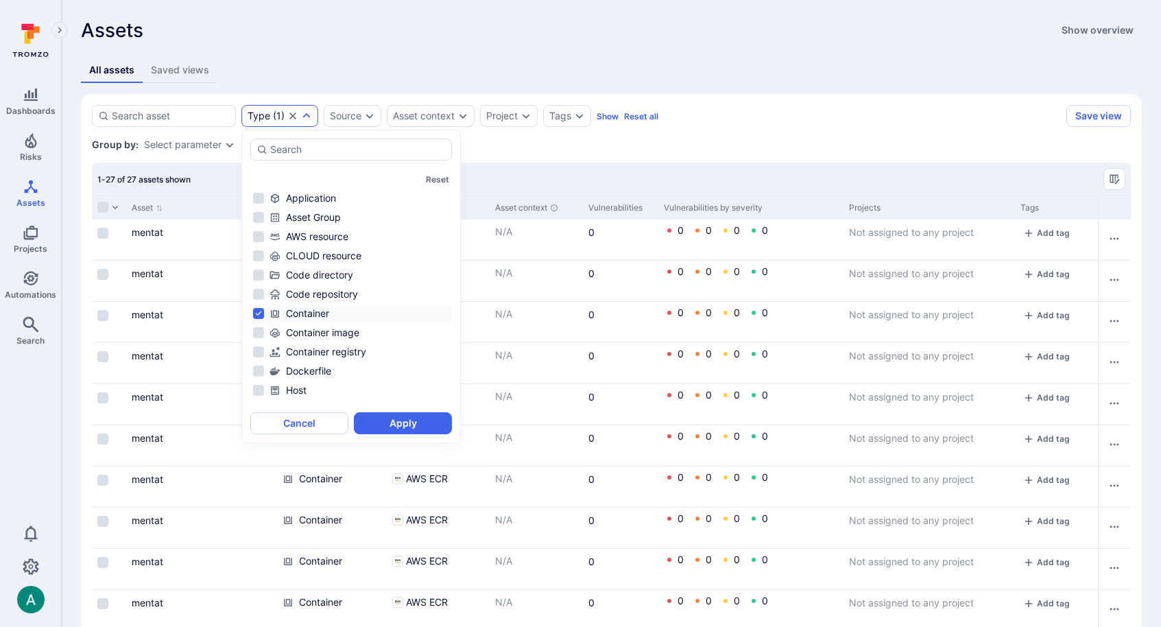
click at [344, 67] on div "All assets Saved views" at bounding box center [611, 70] width 1061 height 25
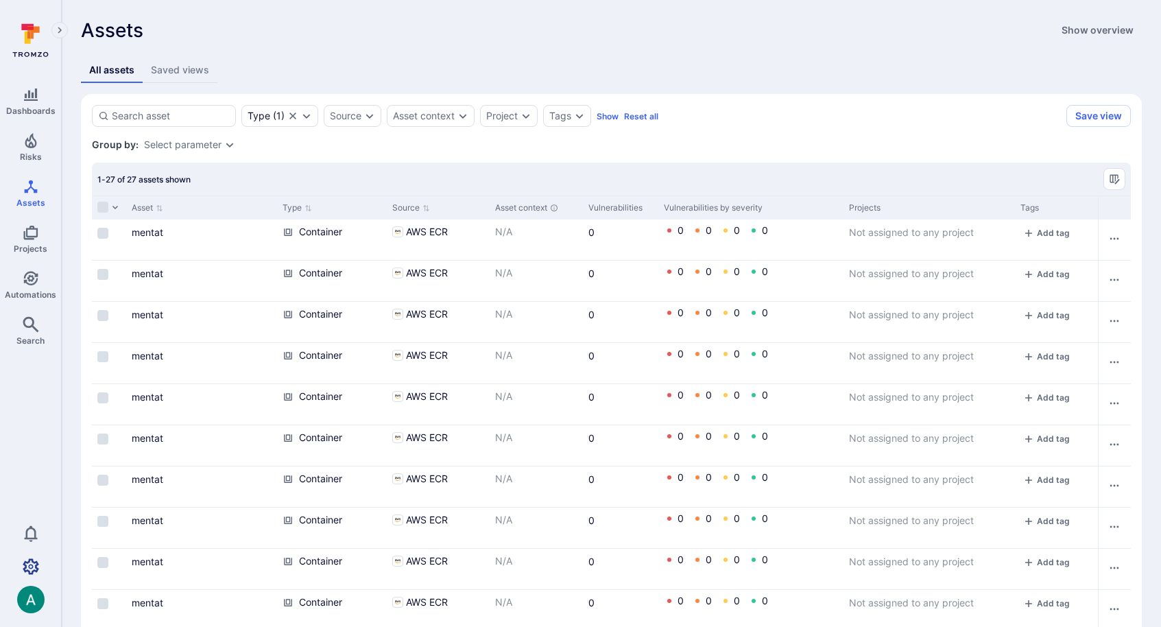
click at [43, 573] on link "Settings" at bounding box center [30, 566] width 61 height 27
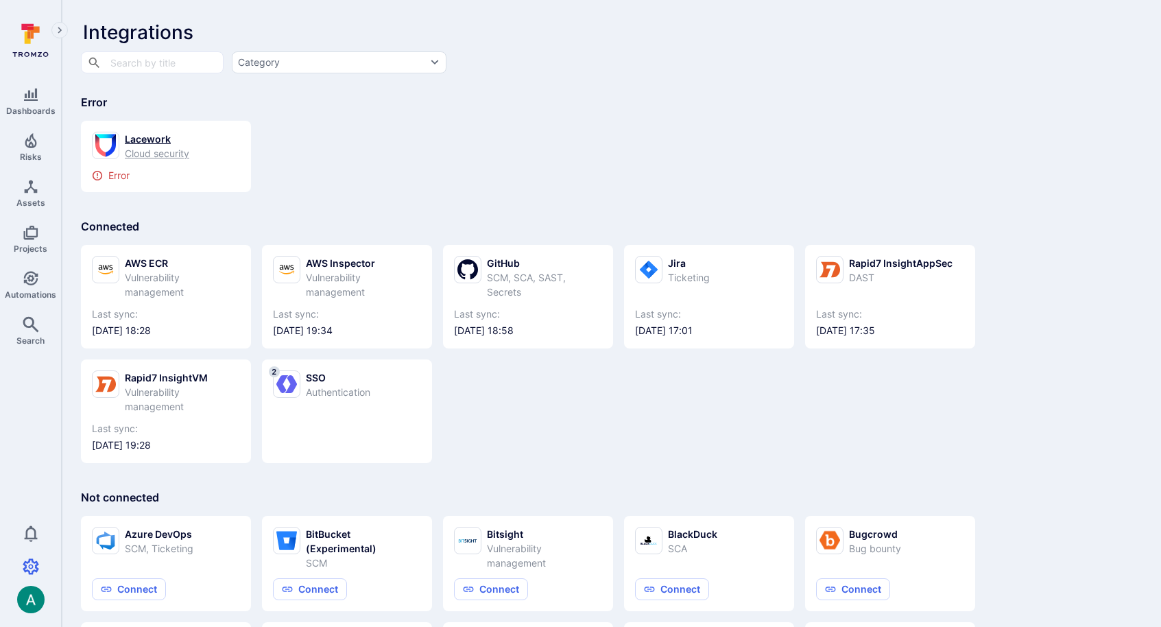
click at [163, 171] on div "Error" at bounding box center [166, 175] width 148 height 11
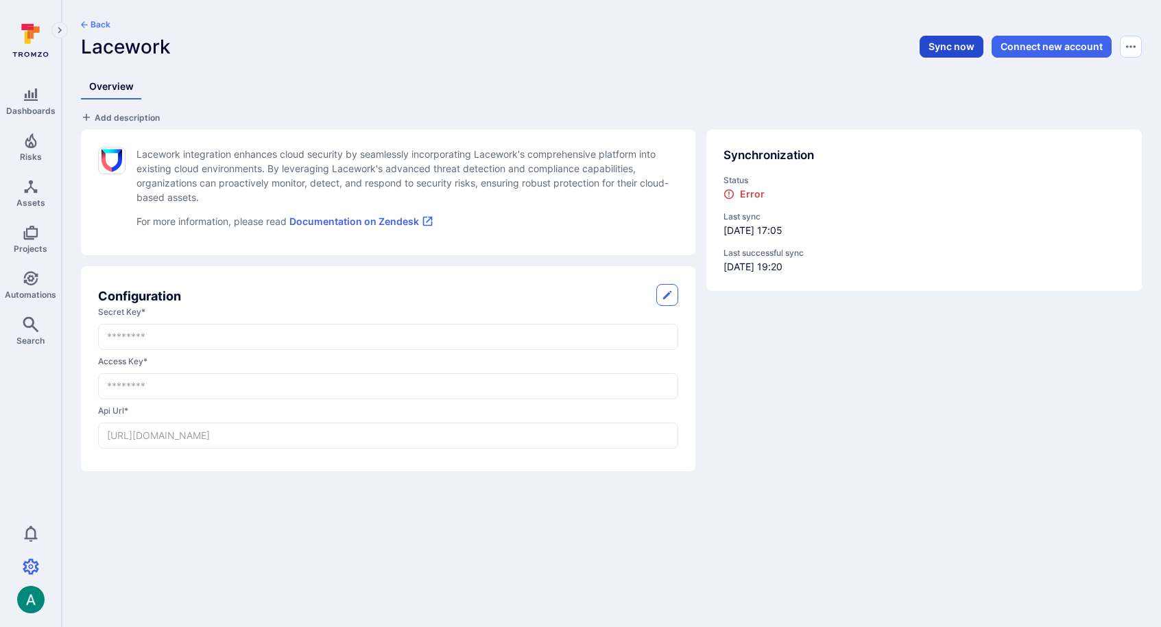
click at [941, 47] on button "Sync now" at bounding box center [952, 47] width 64 height 22
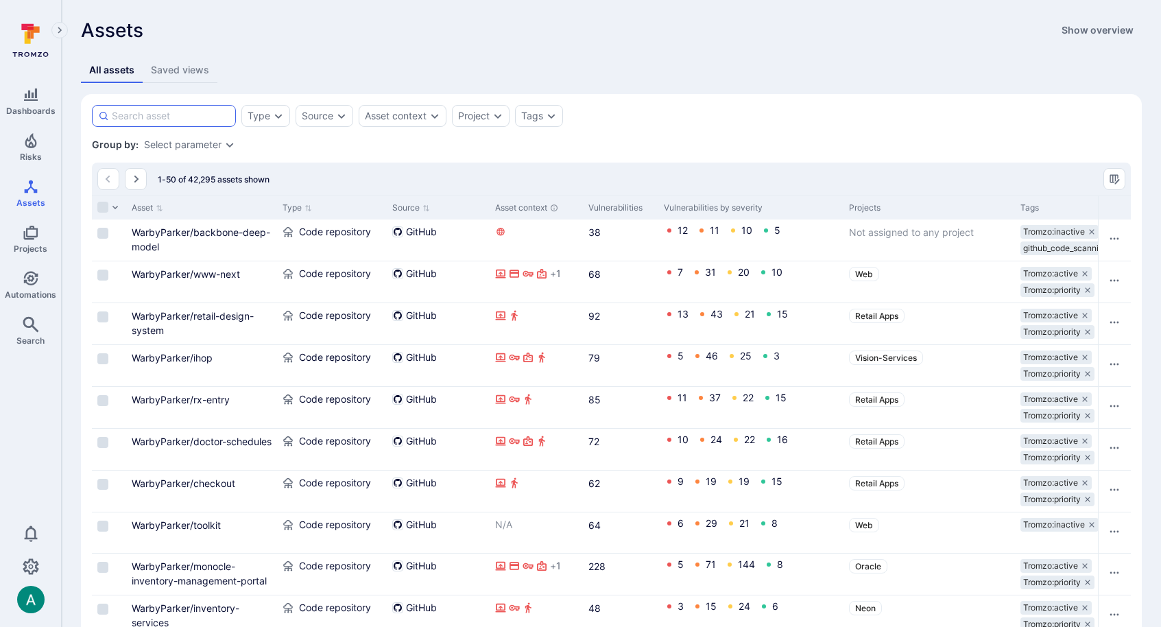
click at [196, 118] on input at bounding box center [171, 116] width 118 height 14
paste input "payment-services-payments-ap"
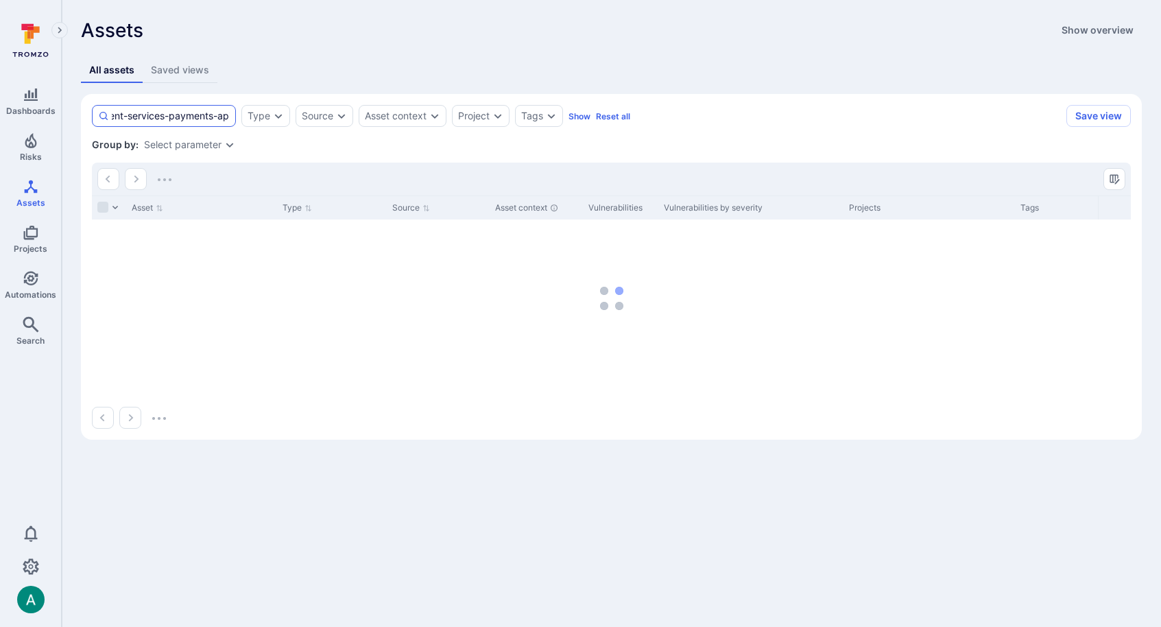
scroll to position [0, 30]
type input "payment-services-payments-api"
click at [270, 117] on div "Type" at bounding box center [259, 115] width 23 height 11
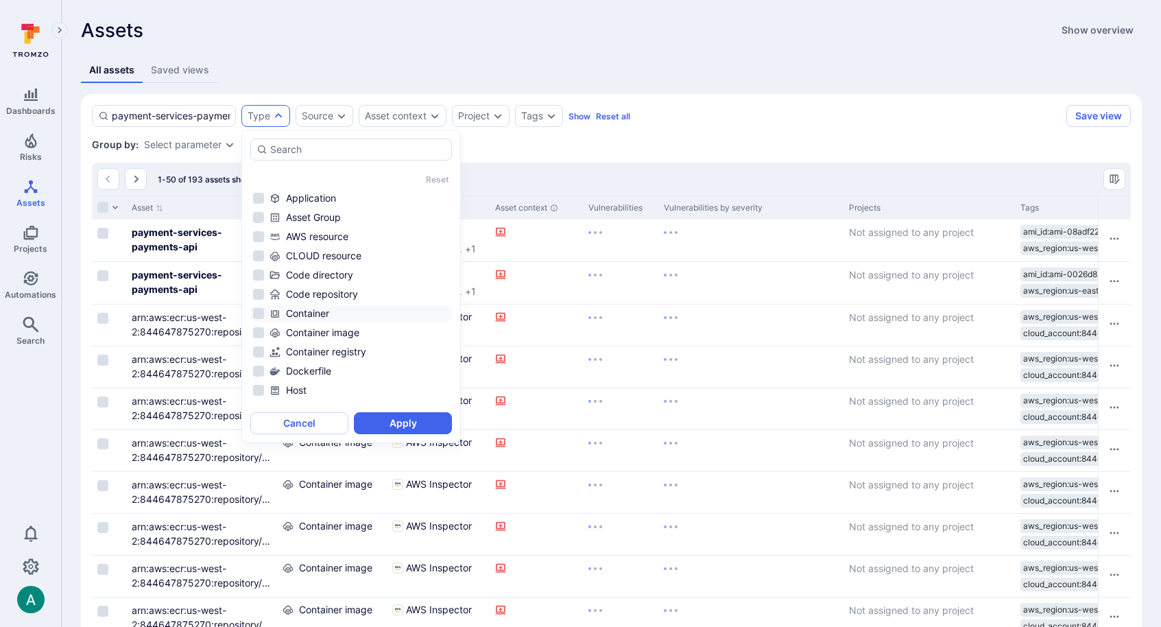
click at [296, 311] on div "Container" at bounding box center [360, 314] width 180 height 14
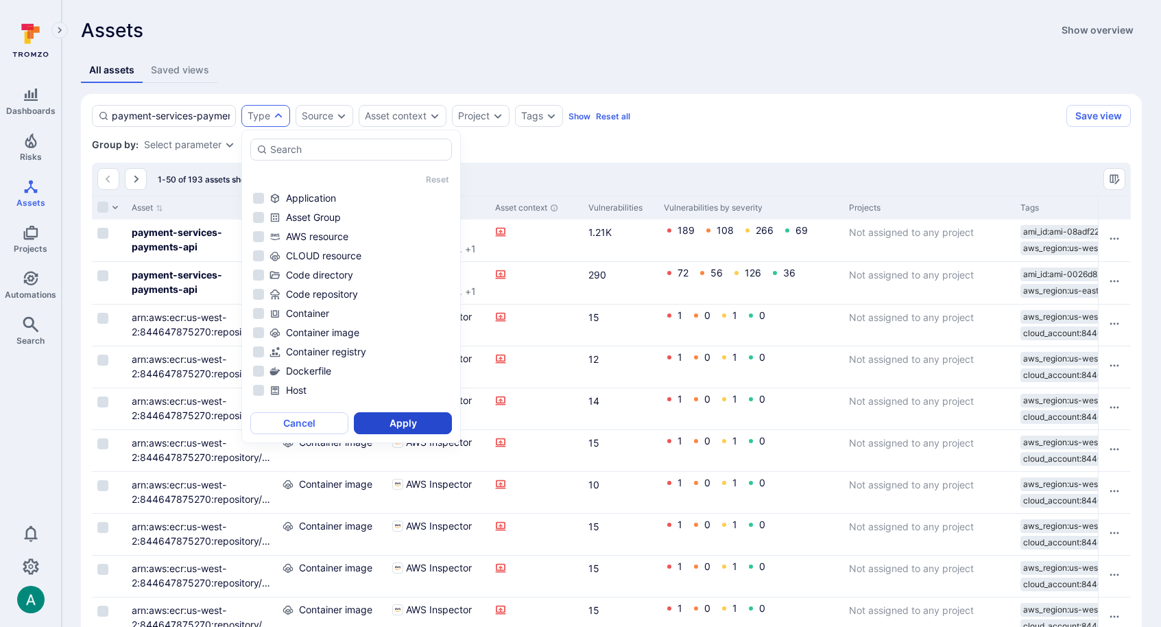
click at [395, 426] on button "Apply" at bounding box center [403, 423] width 98 height 22
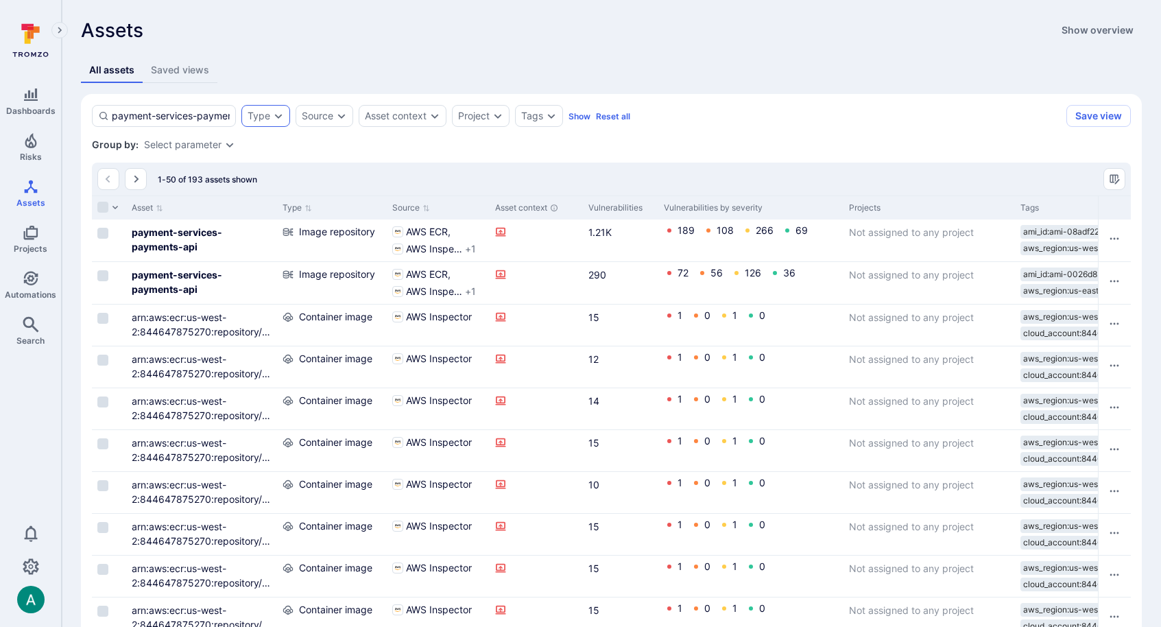
click at [266, 115] on div "Type" at bounding box center [259, 115] width 23 height 11
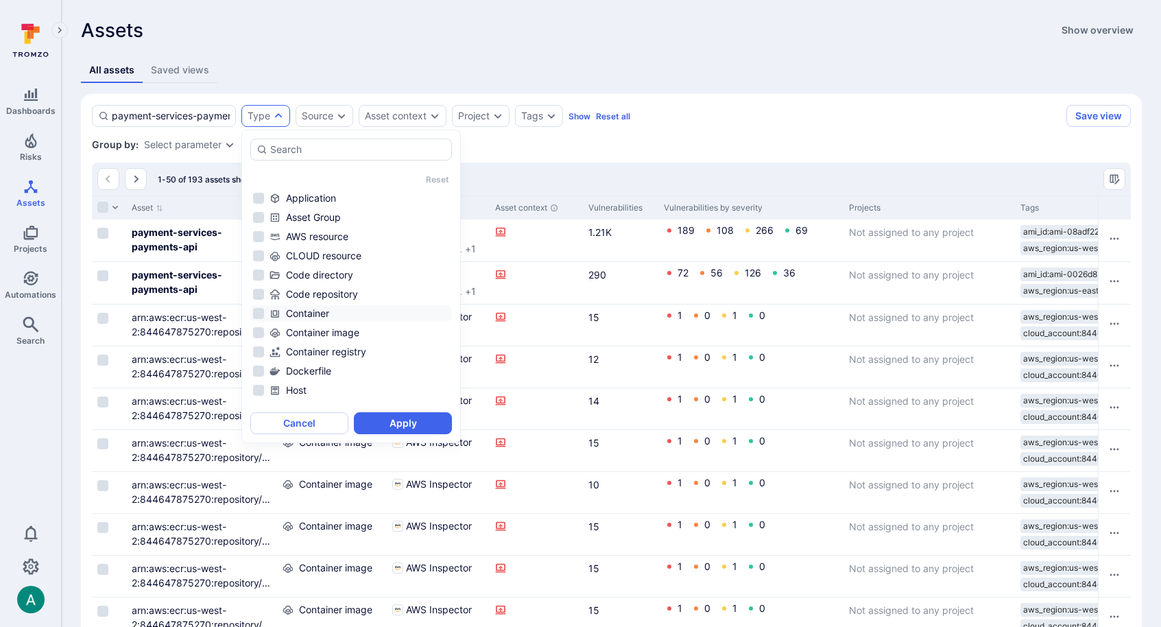
click at [307, 312] on div "Container" at bounding box center [360, 314] width 180 height 14
click at [383, 420] on button "Apply" at bounding box center [403, 423] width 98 height 22
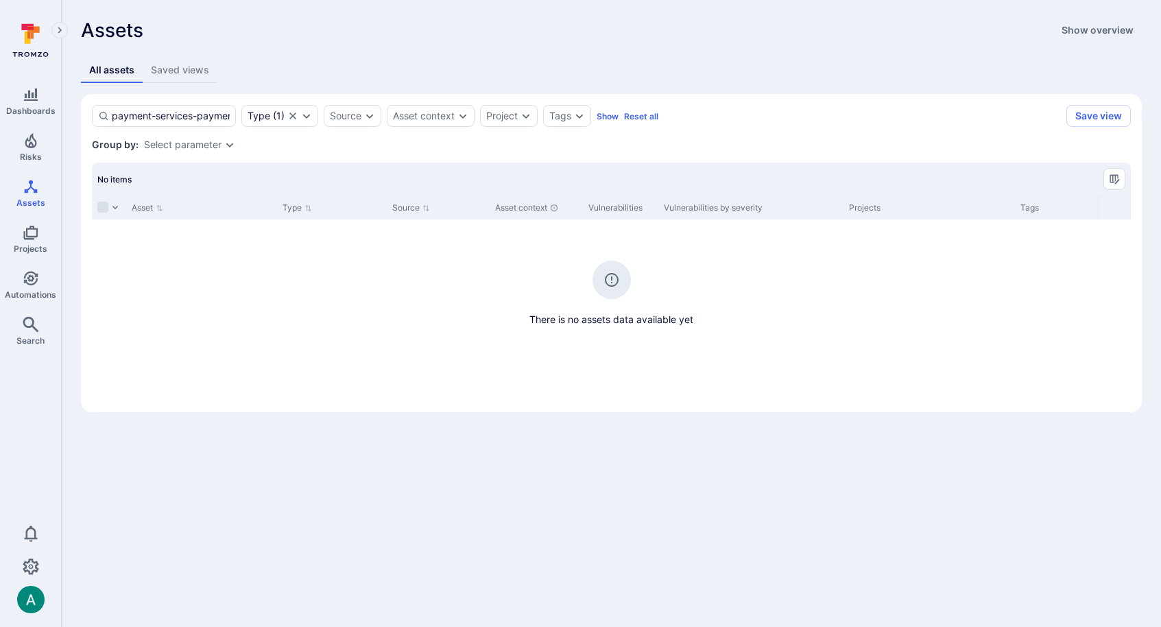
click at [517, 43] on div "Assets Show overview Assets by type Asset project ownership Added to project No…" at bounding box center [611, 215] width 1099 height 431
